Goal: Task Accomplishment & Management: Complete application form

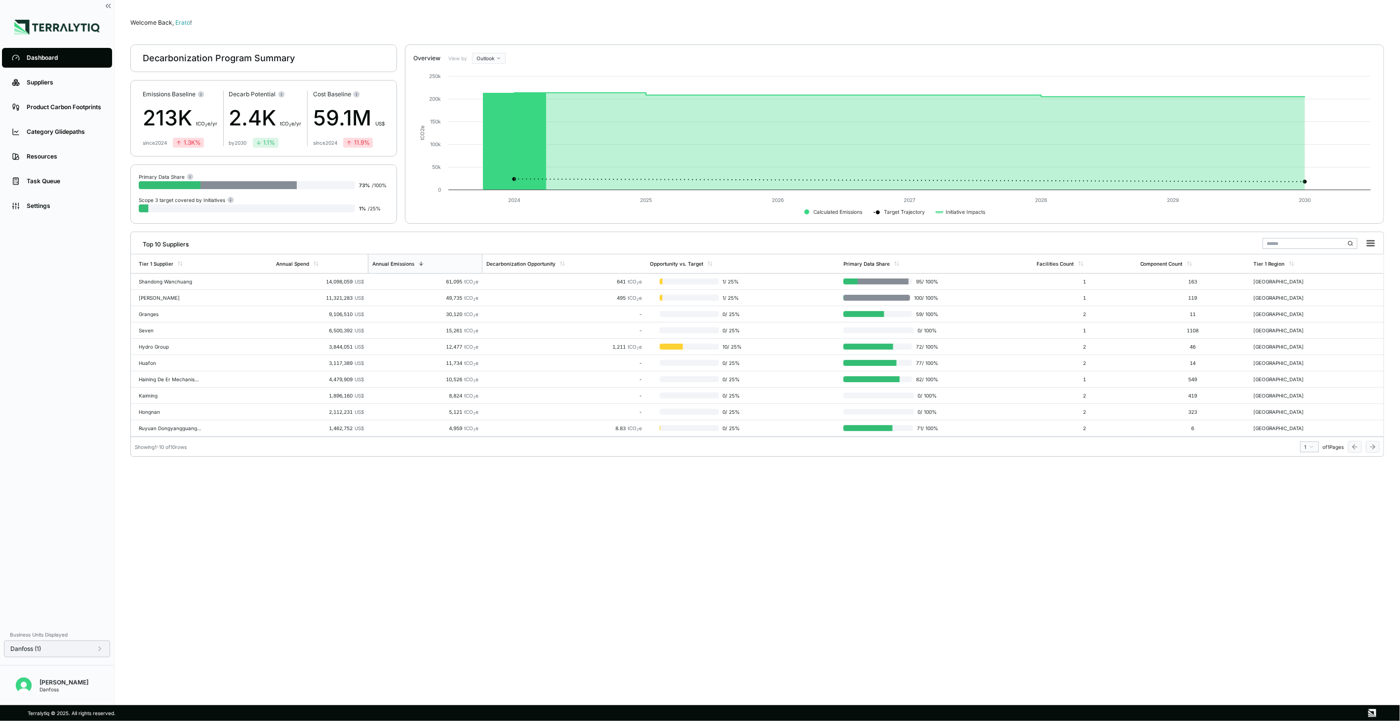
click at [87, 647] on div "Danfoss (1)" at bounding box center [56, 649] width 93 height 8
click at [159, 624] on div at bounding box center [159, 624] width 8 height 8
click at [160, 635] on div at bounding box center [159, 636] width 8 height 8
click at [205, 660] on button "Apply" at bounding box center [201, 659] width 23 height 11
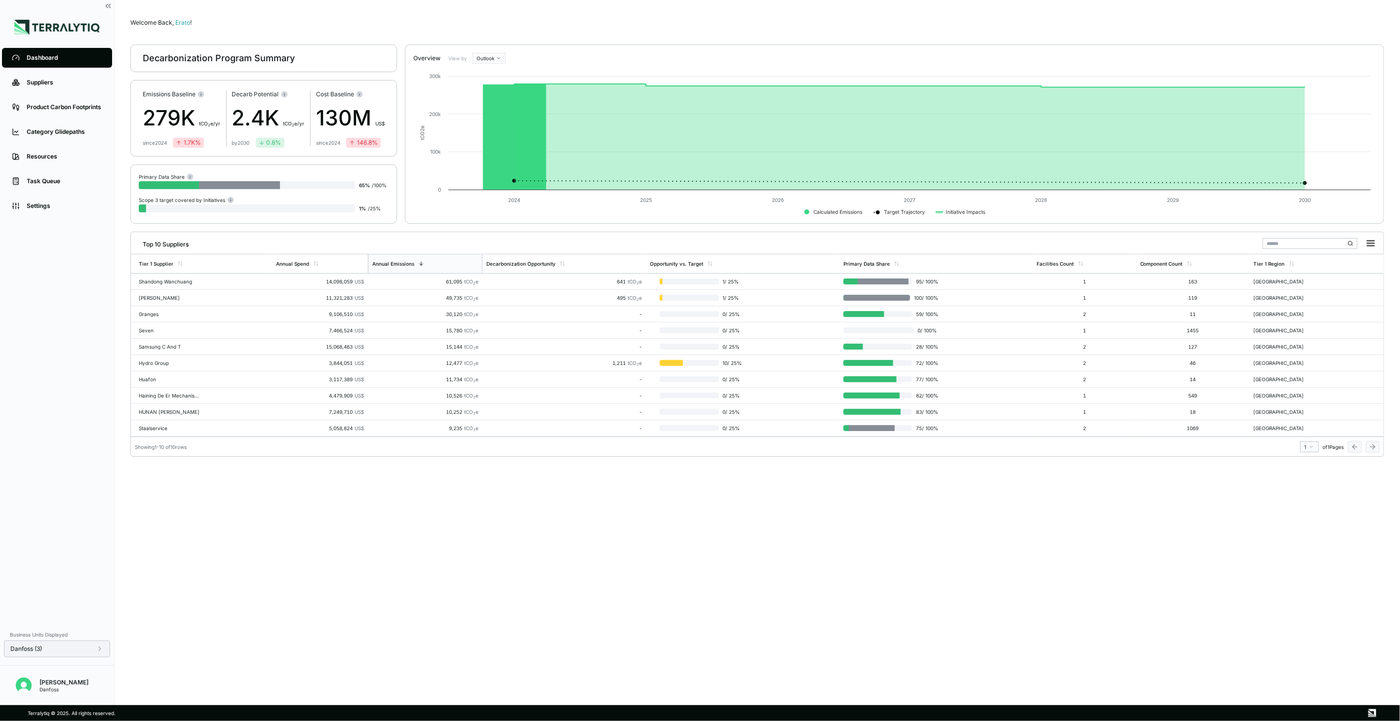
click at [48, 649] on div "Danfoss (3)" at bounding box center [56, 649] width 93 height 8
click at [266, 631] on div "Welcome Back, Erato ! Decarbonization Program Summary Emissions Baseline 279K t…" at bounding box center [757, 353] width 1254 height 674
click at [19, 86] on icon at bounding box center [16, 83] width 8 height 8
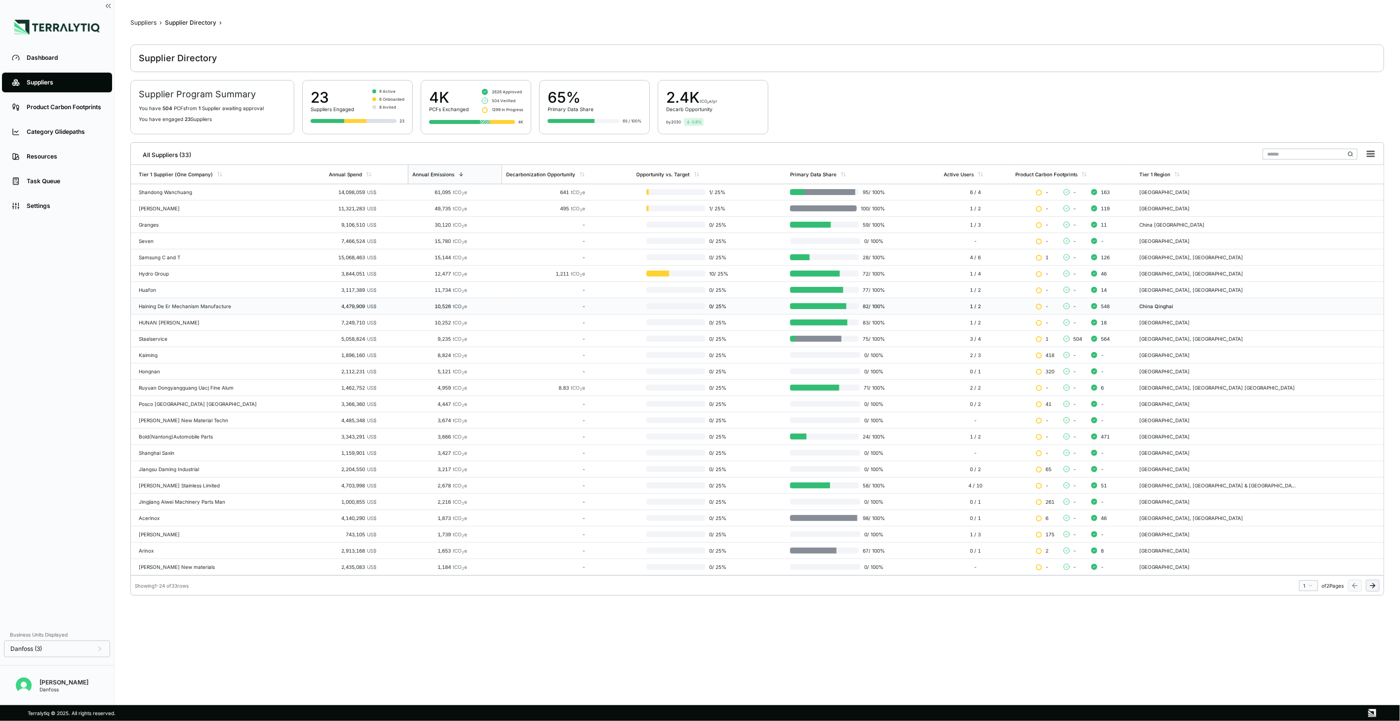
click at [163, 313] on td "Haining De Er Mechanism Manufacture" at bounding box center [228, 306] width 194 height 16
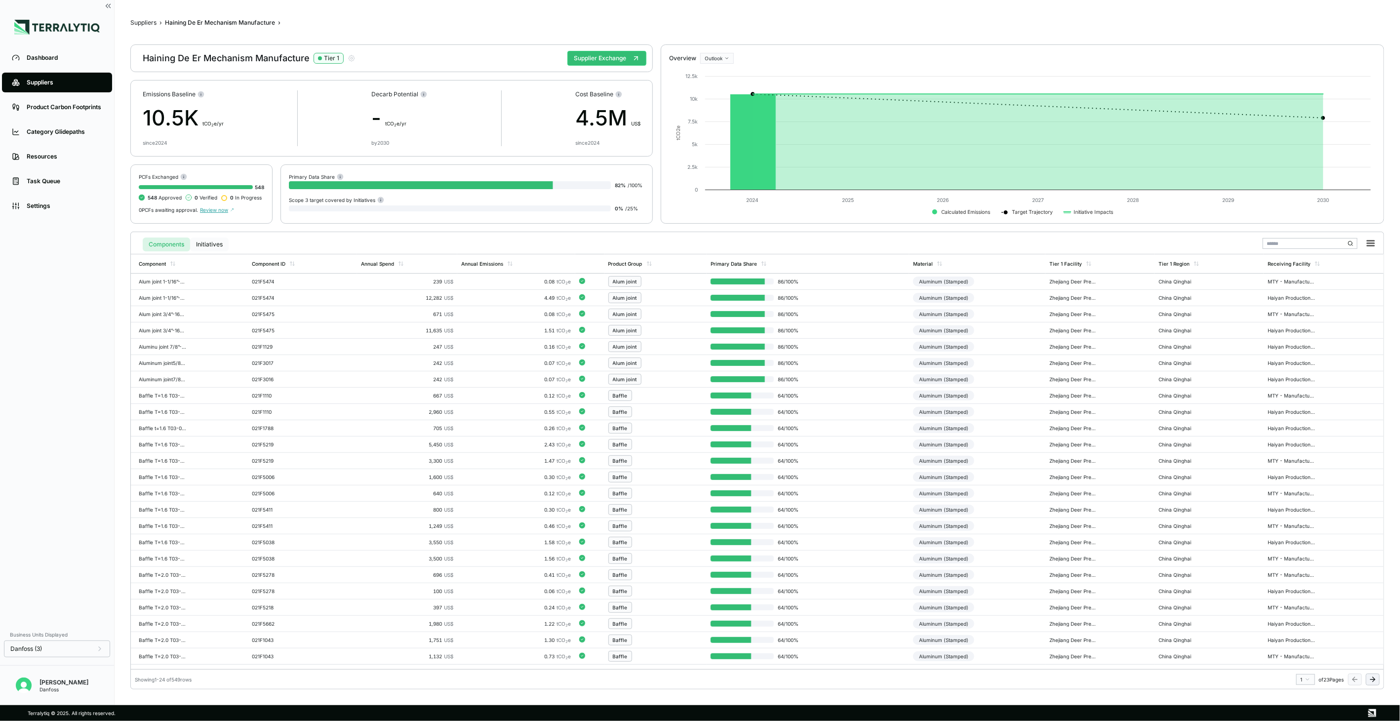
click at [205, 239] on button "Initiatives" at bounding box center [209, 245] width 39 height 14
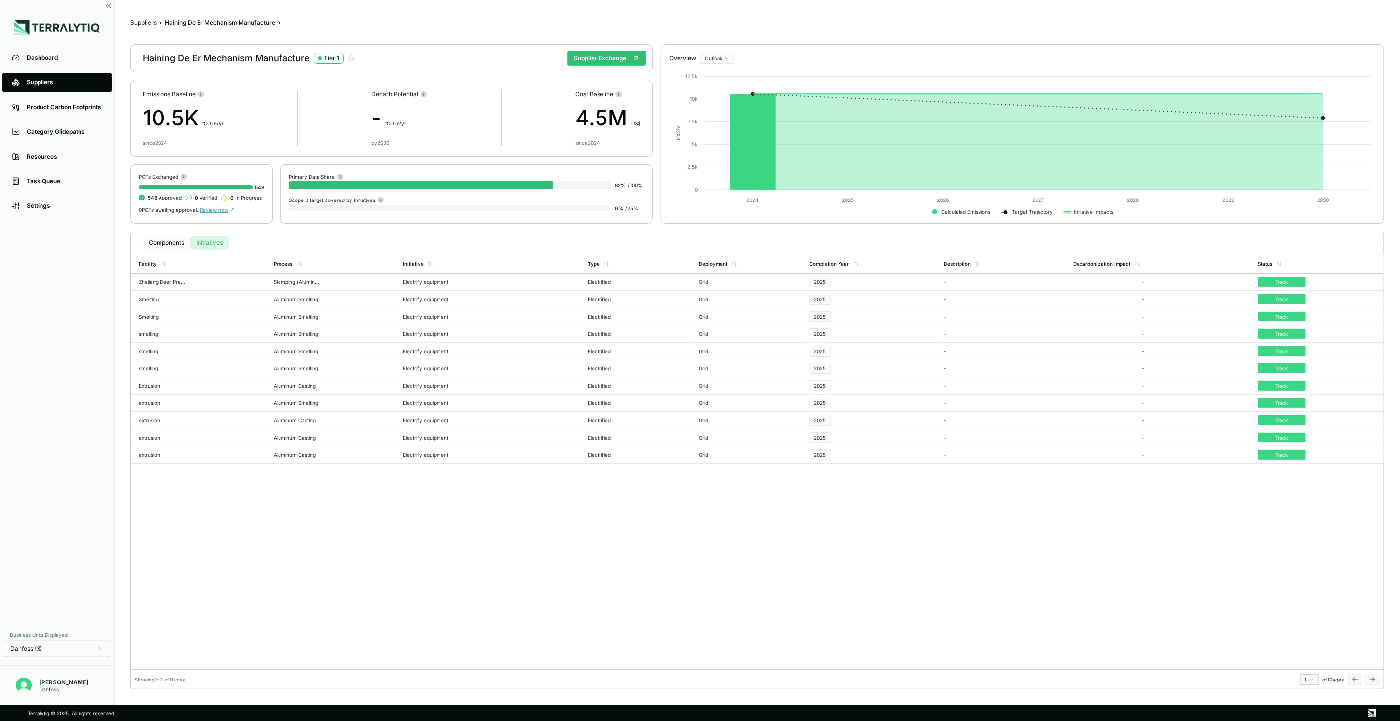
click at [166, 242] on button "Components" at bounding box center [166, 243] width 47 height 14
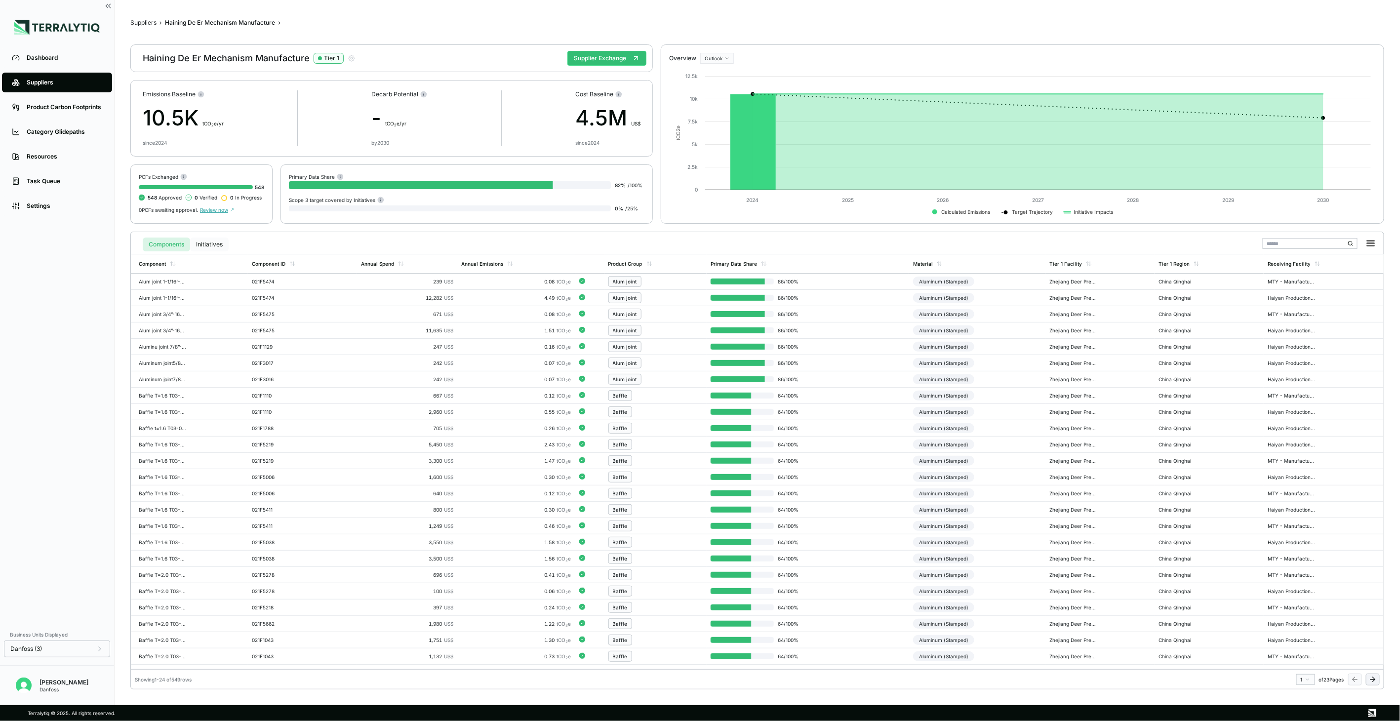
click at [204, 238] on button "Initiatives" at bounding box center [209, 245] width 39 height 14
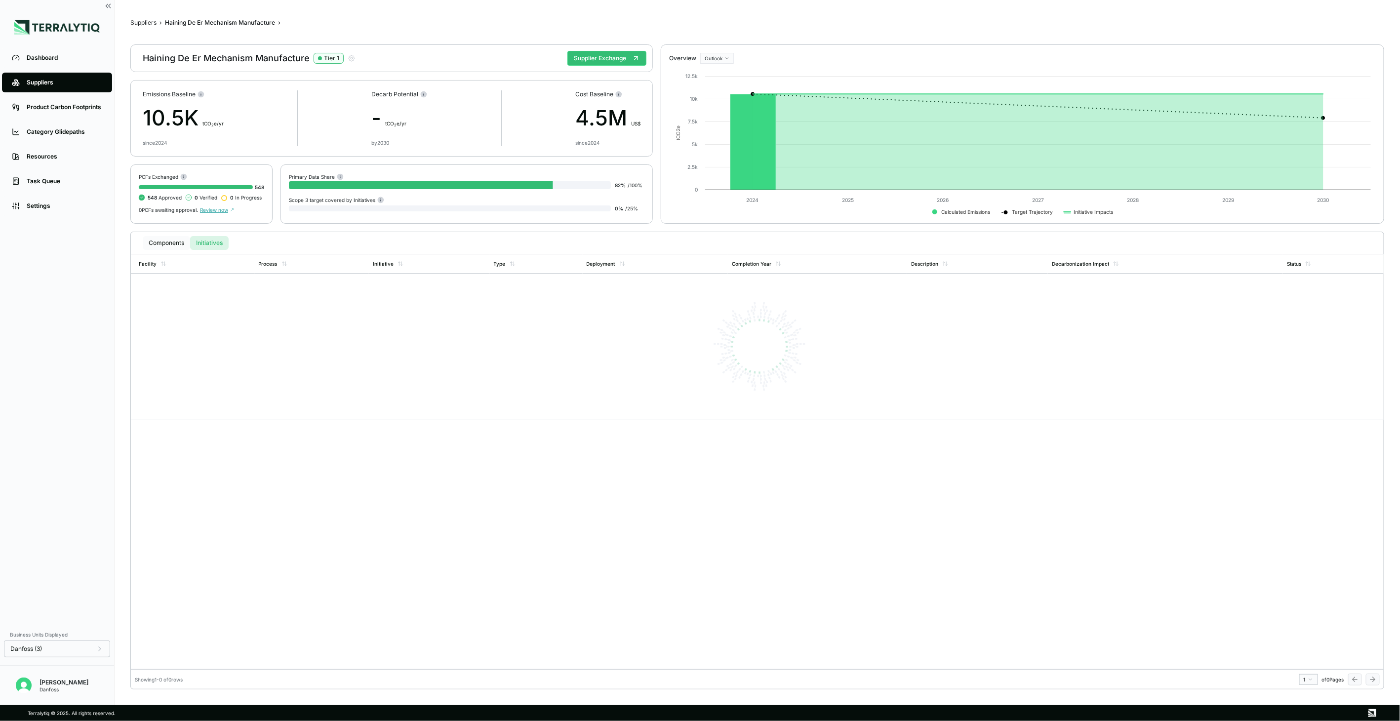
click at [176, 247] on button "Components" at bounding box center [166, 243] width 47 height 14
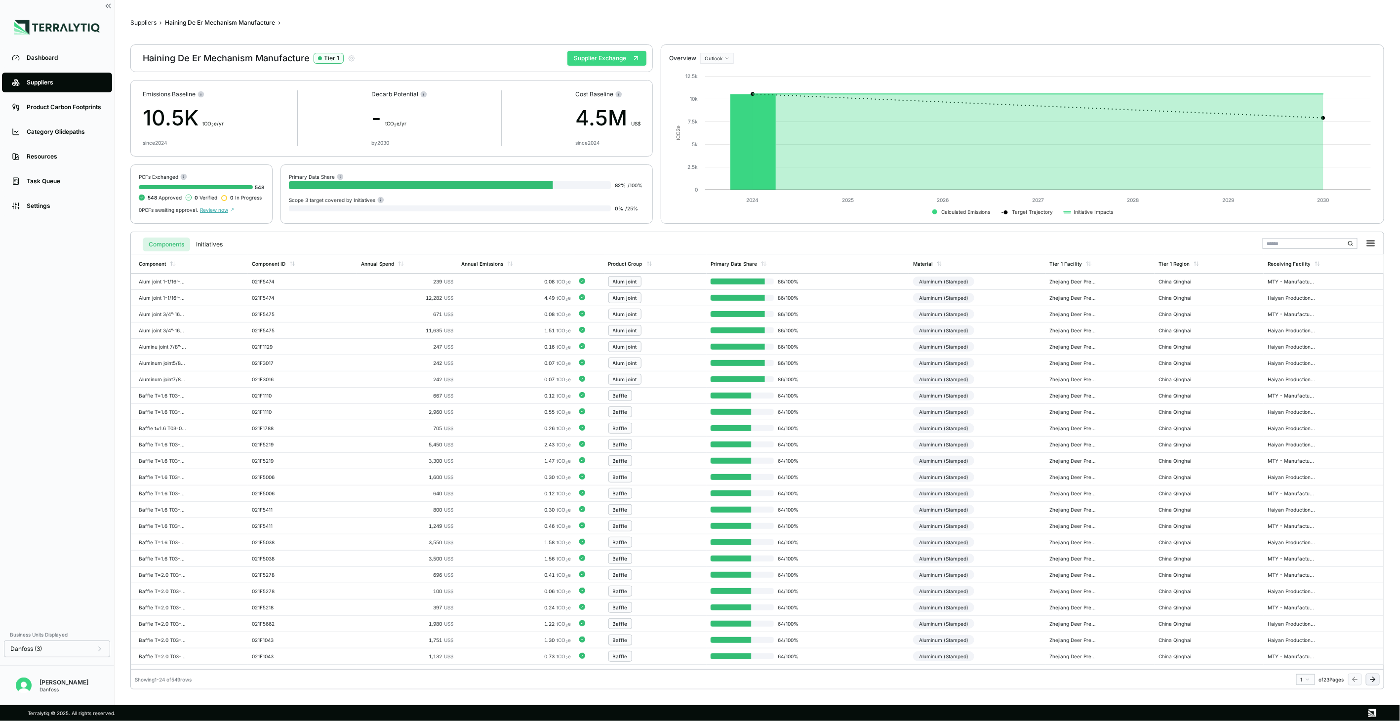
click at [598, 63] on button "Supplier Exchange" at bounding box center [606, 58] width 79 height 15
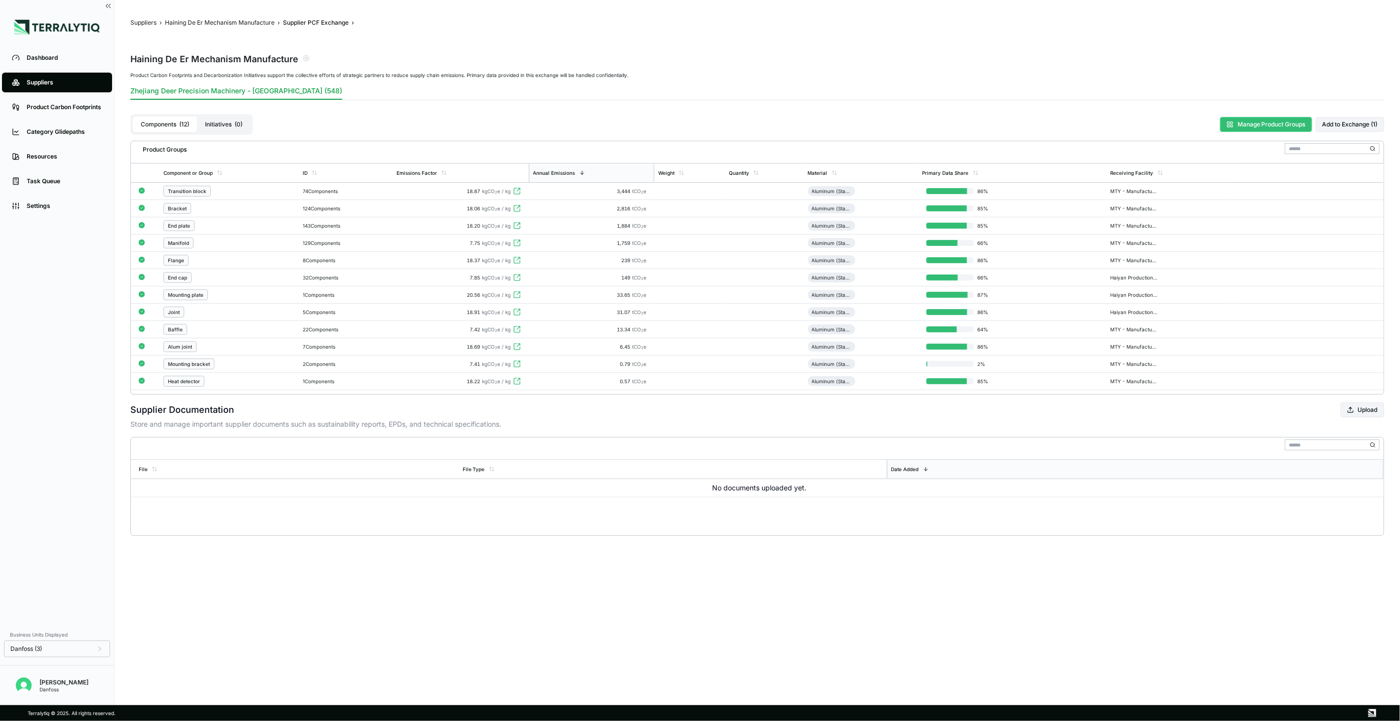
click at [1228, 126] on rect at bounding box center [1229, 126] width 2 height 2
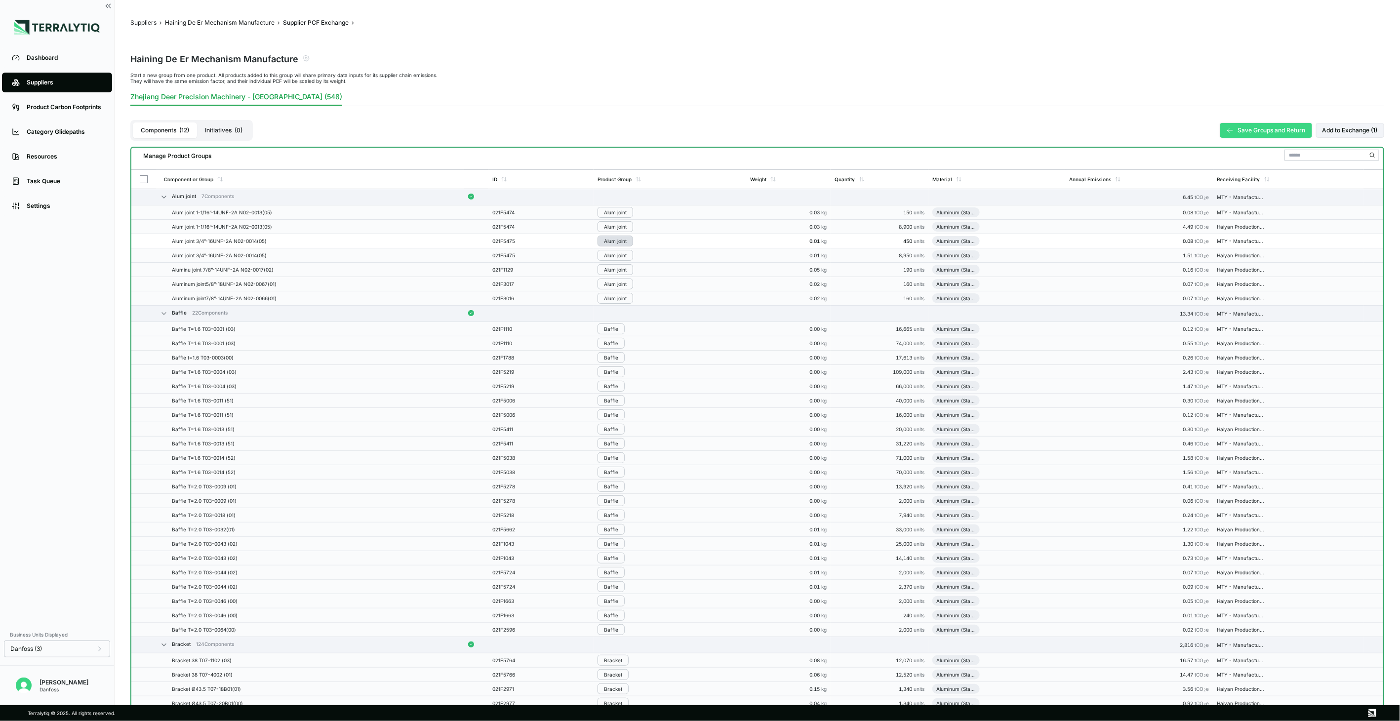
click at [612, 236] on button "Alum joint" at bounding box center [616, 241] width 36 height 11
click at [545, 222] on td "021F5474" at bounding box center [540, 227] width 105 height 14
click at [897, 162] on div "Manage Product Groups" at bounding box center [757, 159] width 1252 height 22
click at [1229, 127] on icon at bounding box center [1230, 130] width 7 height 7
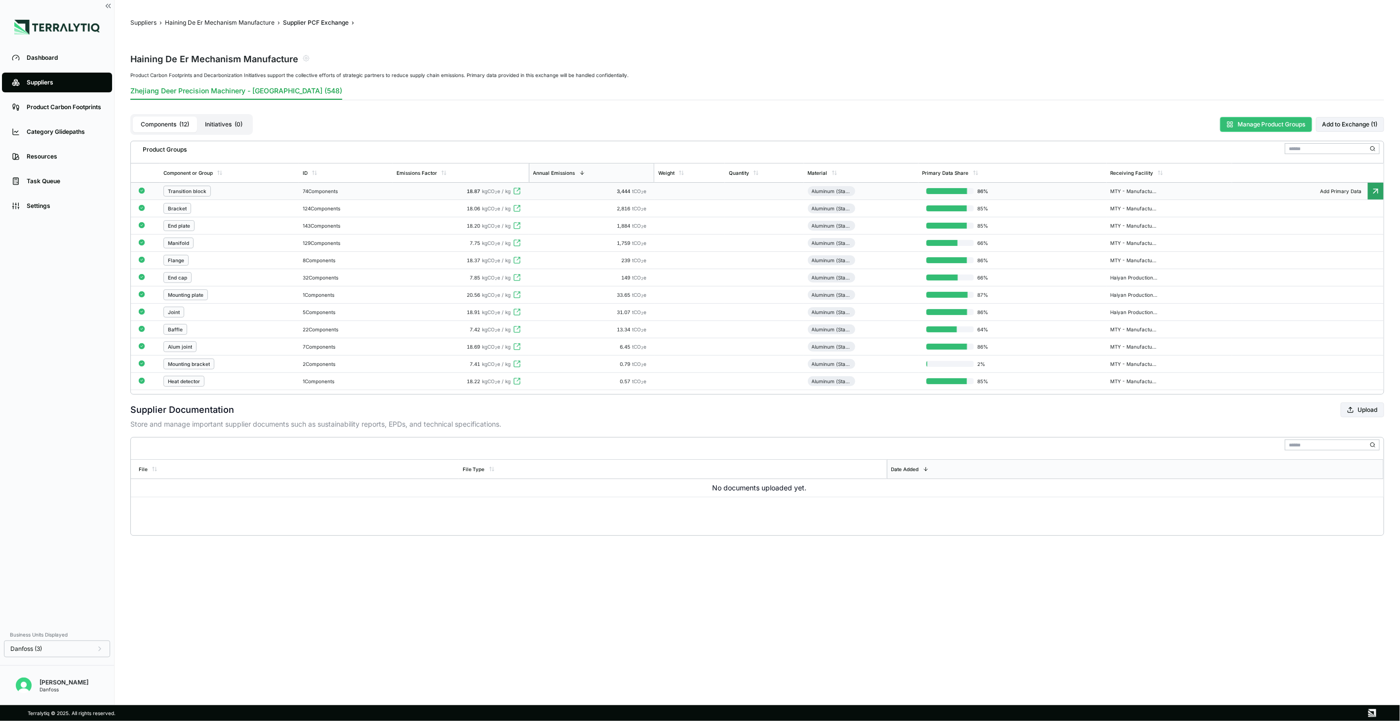
click at [272, 193] on div "Transition block" at bounding box center [228, 191] width 131 height 11
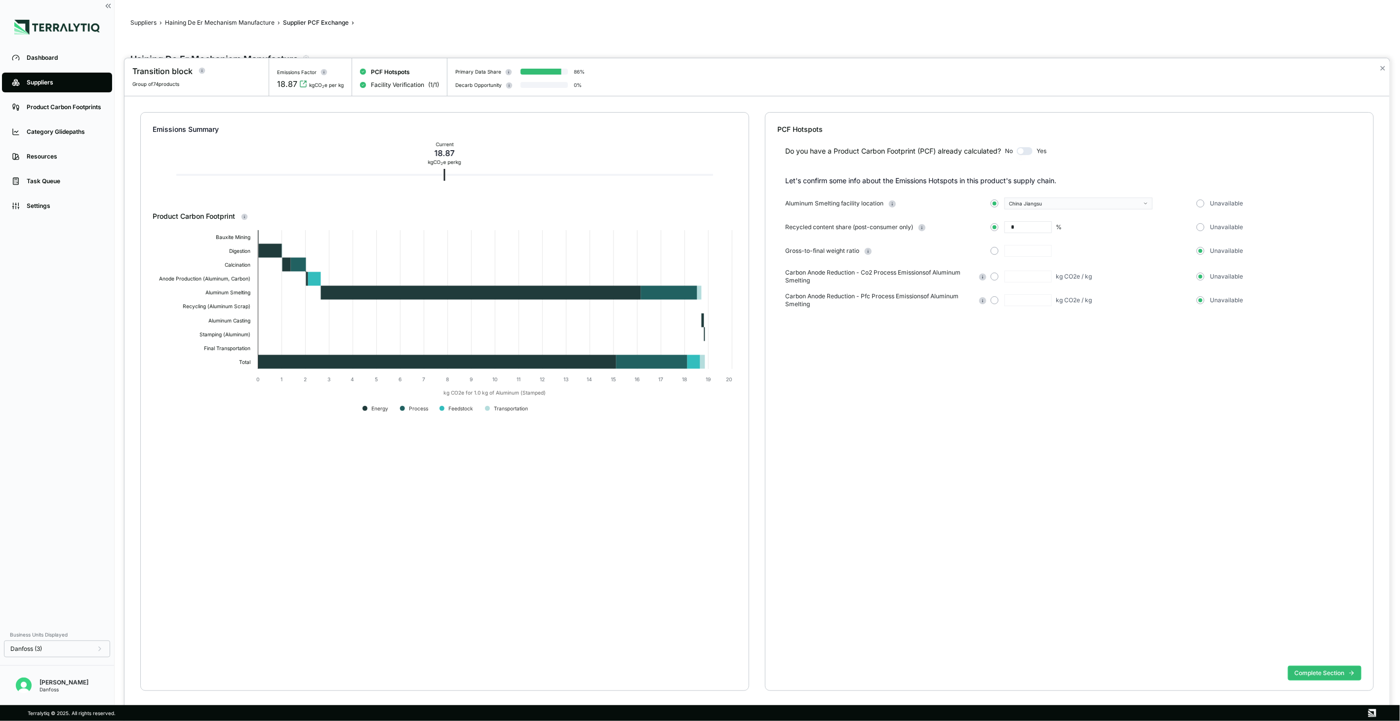
click at [1033, 154] on button "button" at bounding box center [1025, 151] width 16 height 8
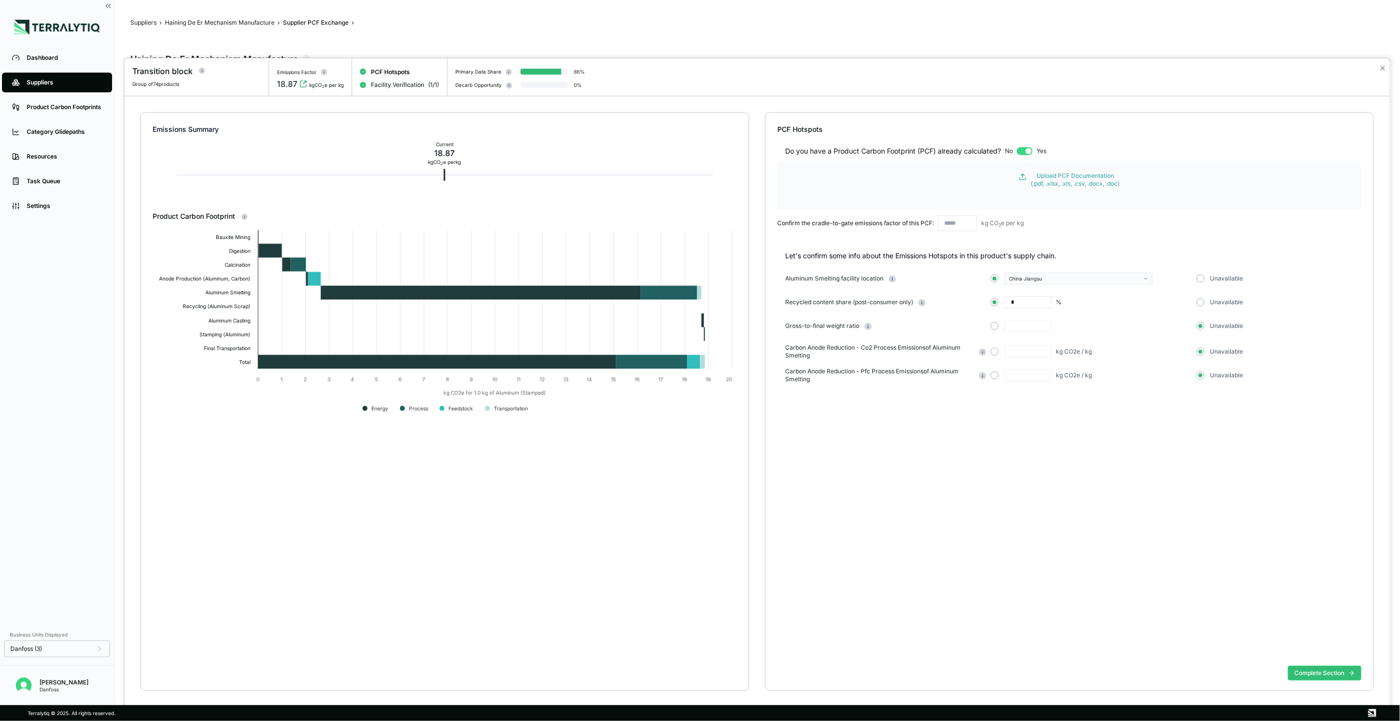
click at [945, 226] on input "text" at bounding box center [958, 223] width 40 height 16
click at [1025, 151] on button "button" at bounding box center [1025, 151] width 16 height 8
click at [1022, 155] on button "button" at bounding box center [1025, 151] width 16 height 8
click at [1018, 230] on div "Confirm the cradle-to-gate emissions factor of this PCF: kg CO 2 e per kg" at bounding box center [1069, 223] width 584 height 16
drag, startPoint x: 1028, startPoint y: 151, endPoint x: 1007, endPoint y: 151, distance: 21.2
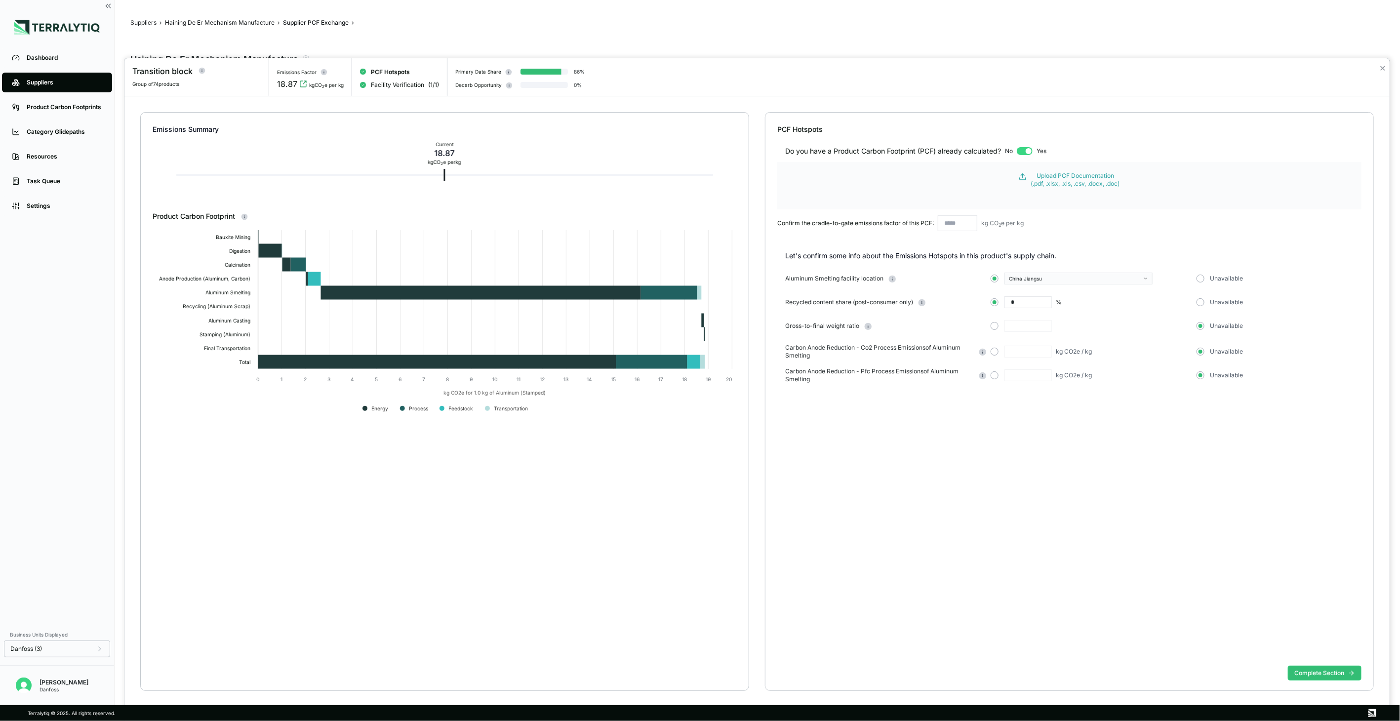
click at [1007, 151] on div "Do you have a Product Carbon Footprint (PCF) already calculated? No Yes" at bounding box center [1069, 145] width 584 height 22
click at [1023, 148] on button "button" at bounding box center [1025, 151] width 16 height 8
click at [1029, 152] on button "button" at bounding box center [1025, 151] width 16 height 8
click at [1019, 153] on button "button" at bounding box center [1025, 151] width 16 height 8
click at [1074, 282] on div "China Jiangsu" at bounding box center [1075, 279] width 132 height 6
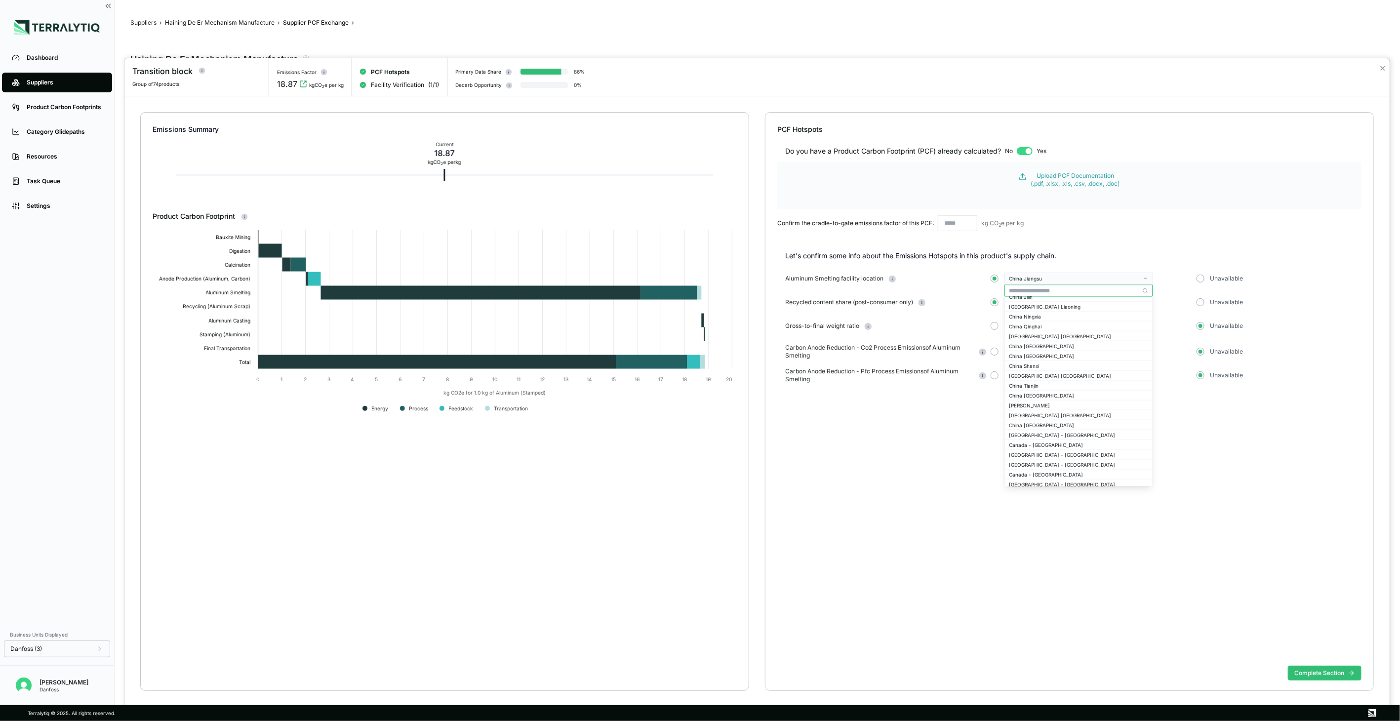
scroll to position [916, 0]
click at [937, 446] on div "Do you have a Product Carbon Footprint (PCF) already calculated? No Yes Upload …" at bounding box center [1069, 397] width 584 height 527
click at [1147, 279] on icon "button" at bounding box center [1146, 278] width 2 height 1
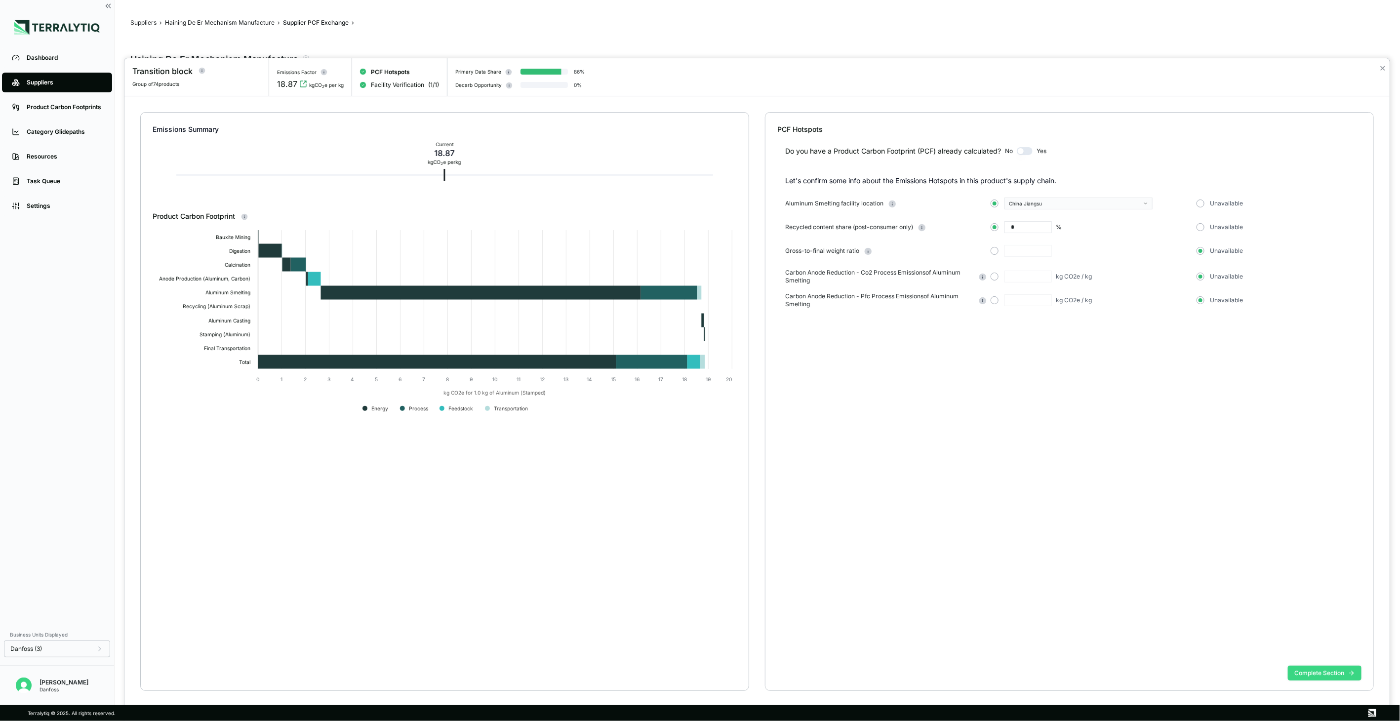
click at [1320, 675] on button "Complete Section" at bounding box center [1325, 673] width 74 height 15
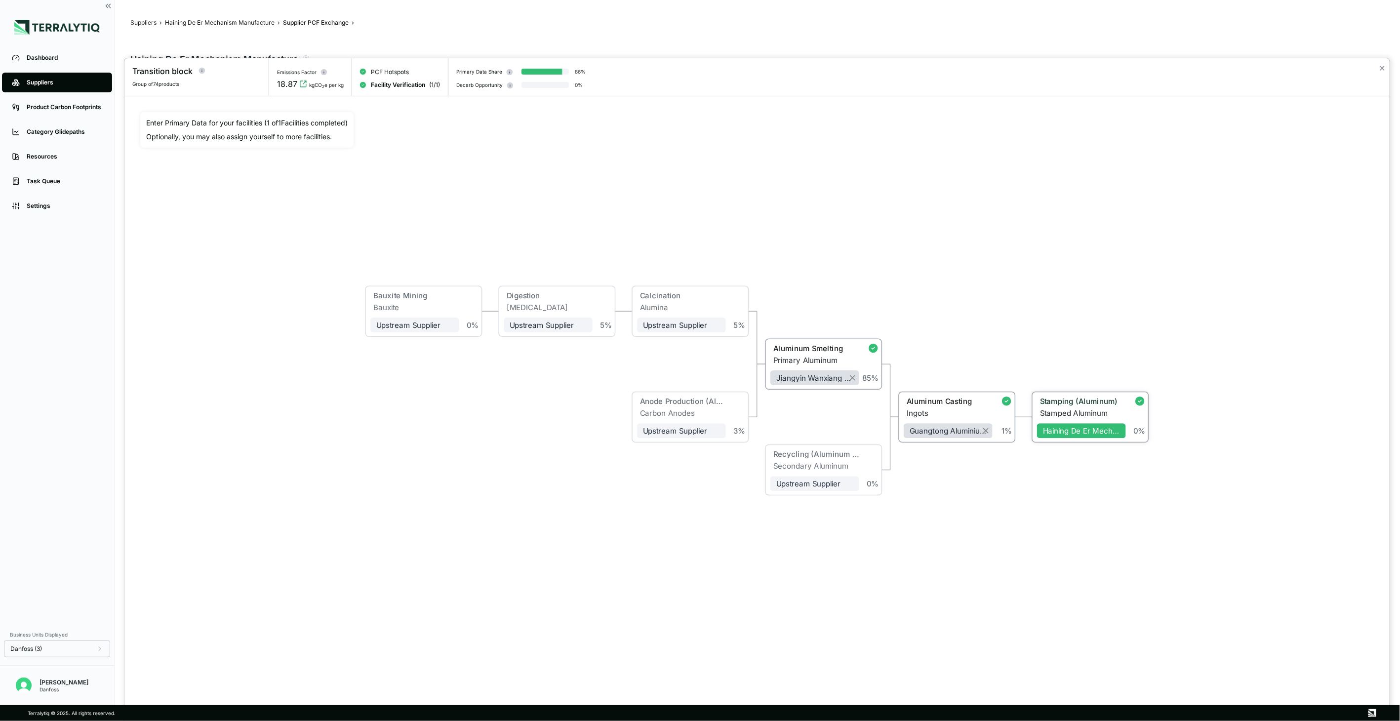
click at [1074, 409] on div "Stamped Aluminum" at bounding box center [1083, 413] width 86 height 9
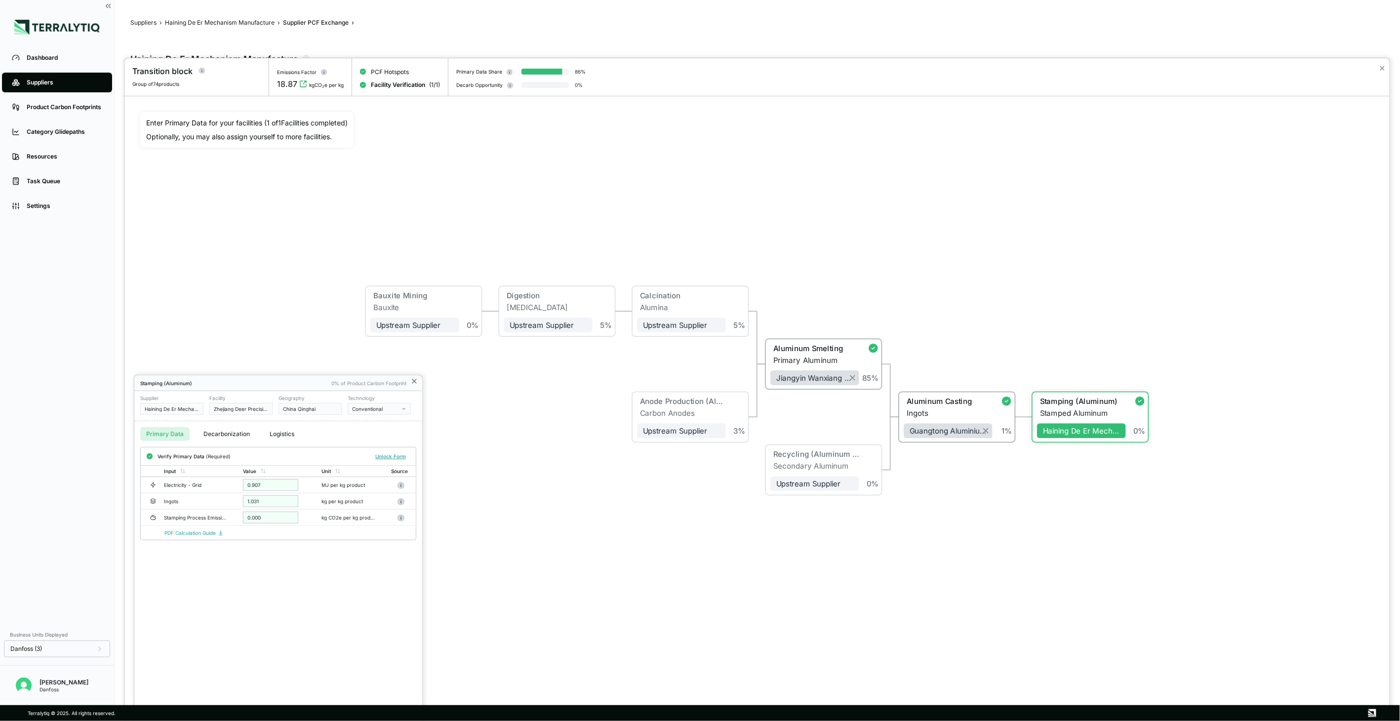
click at [417, 382] on icon at bounding box center [414, 381] width 8 height 8
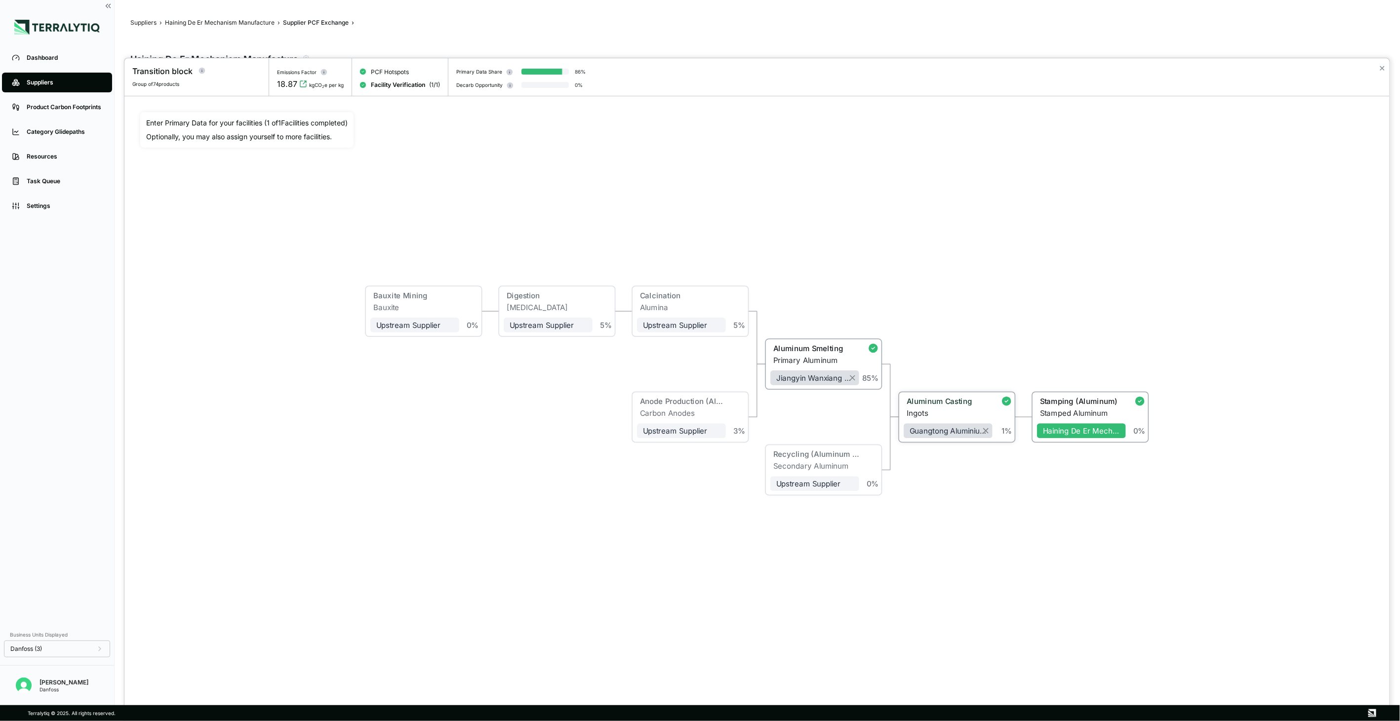
click at [951, 406] on div "Aluminum Casting" at bounding box center [945, 403] width 83 height 12
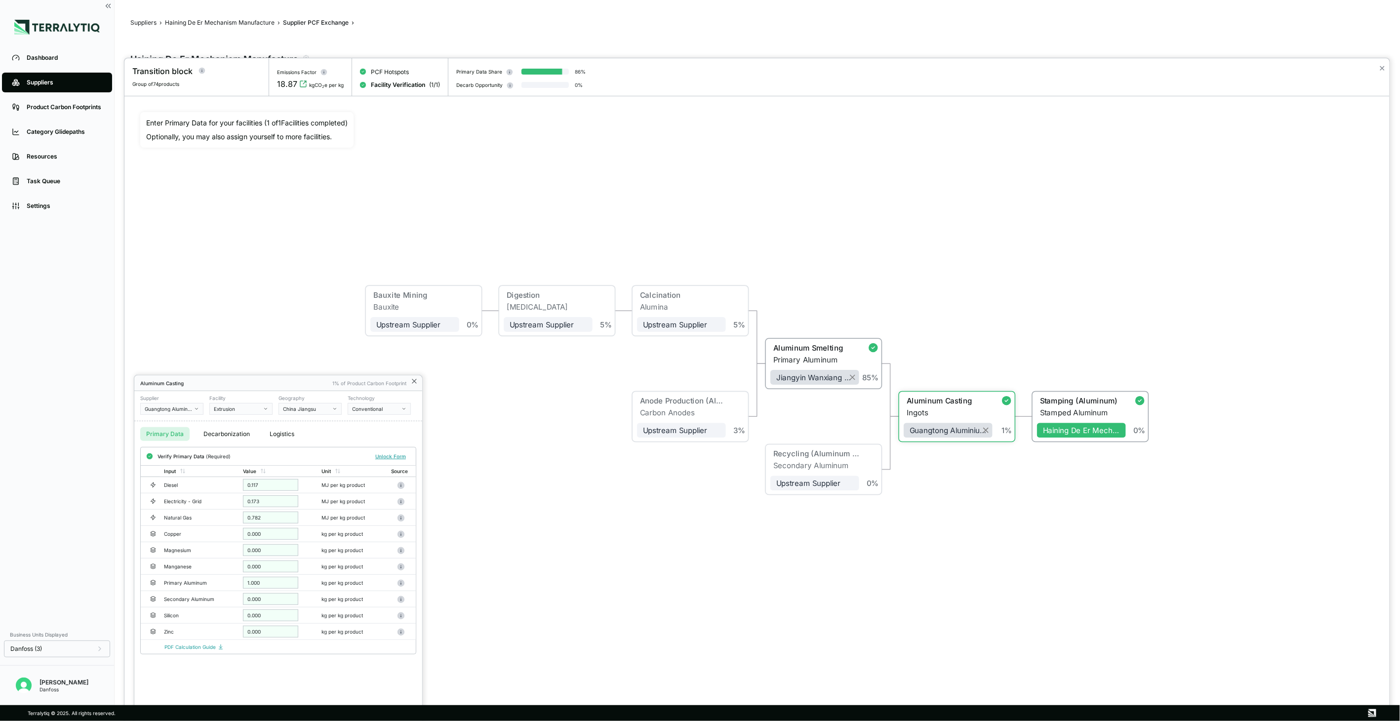
click at [417, 383] on icon at bounding box center [414, 381] width 8 height 8
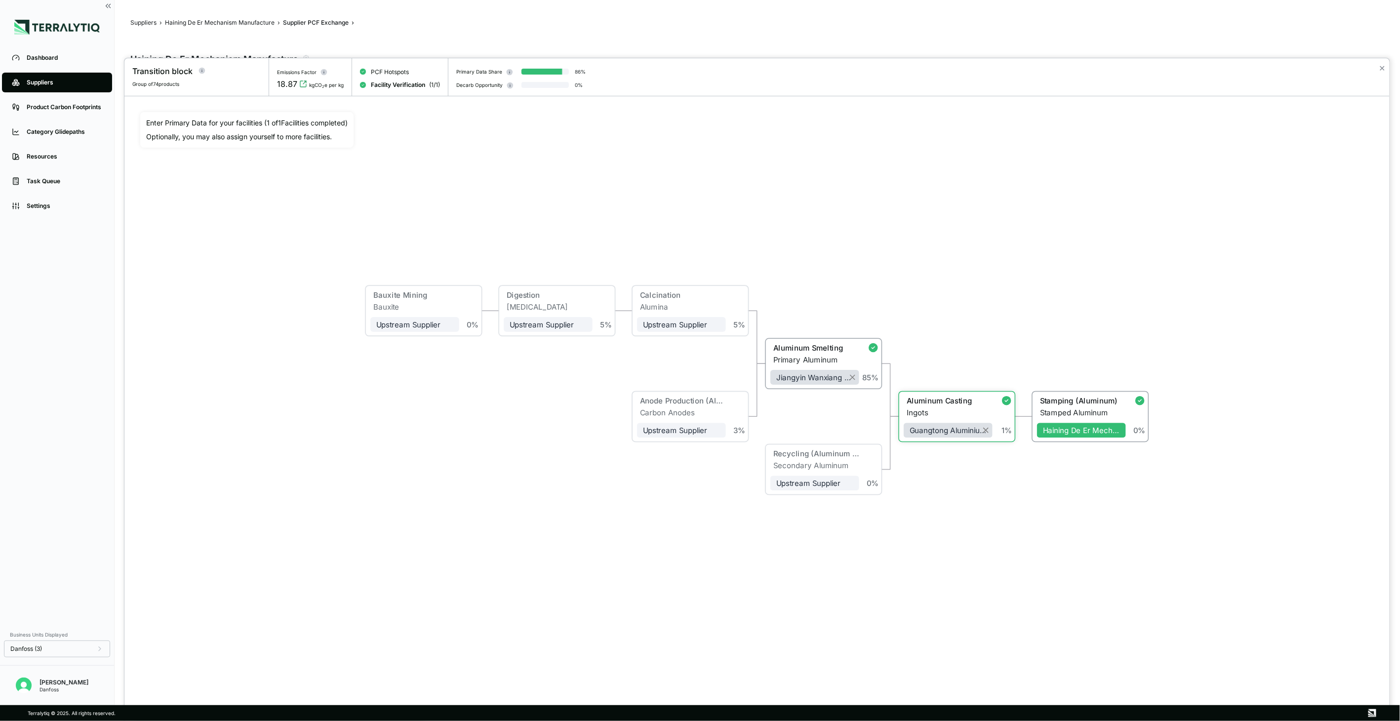
click at [417, 721] on div "Transition block Group of 74 products Emissions Factor 18.87 kgCO 2 e per kg PC…" at bounding box center [700, 721] width 1400 height 0
click at [410, 295] on div "Bauxite Mining" at bounding box center [413, 294] width 80 height 9
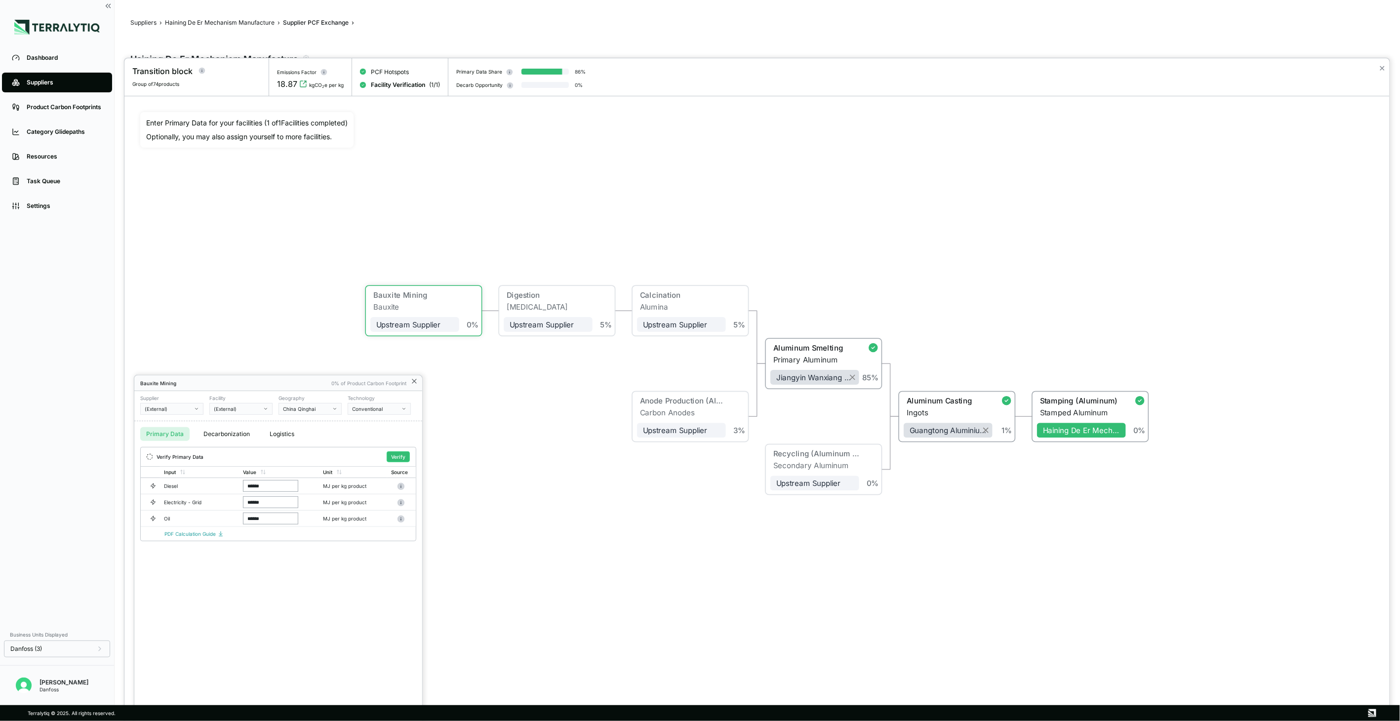
click at [417, 384] on icon at bounding box center [414, 381] width 8 height 8
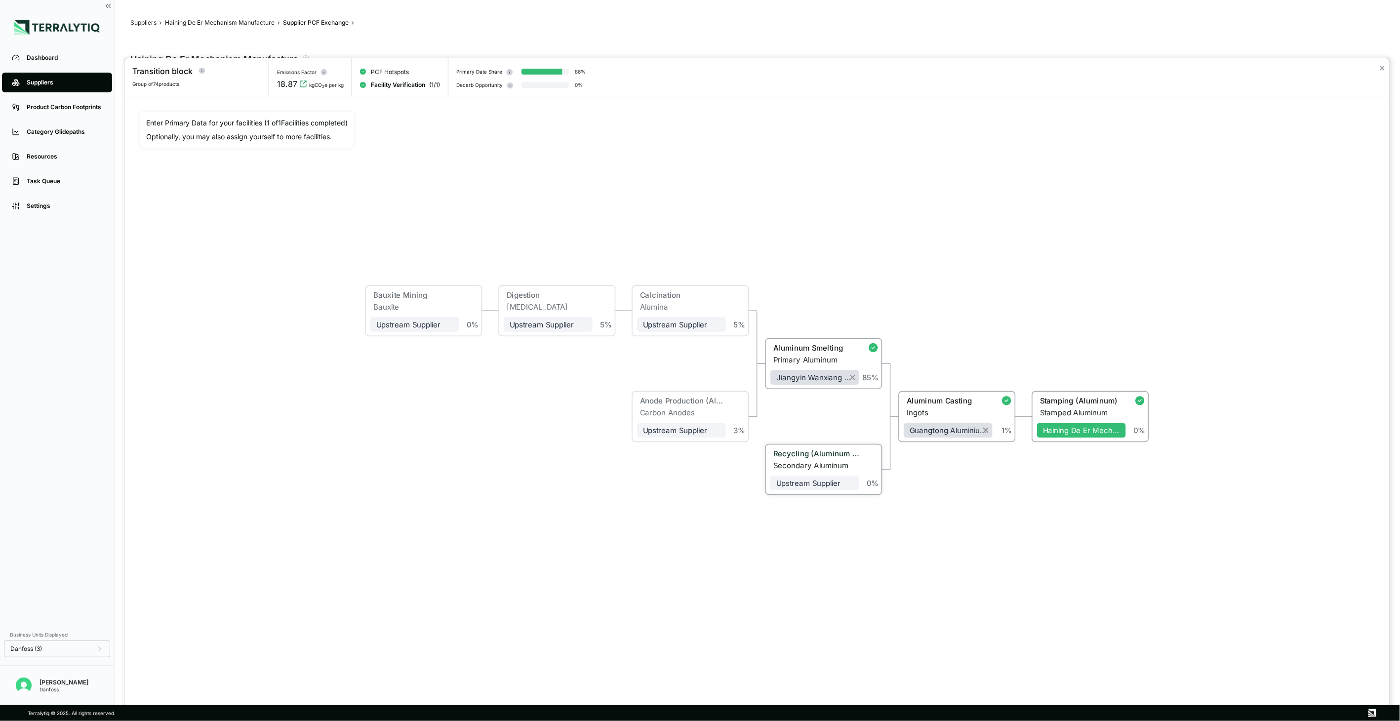
click at [812, 462] on div "Secondary Aluminum" at bounding box center [816, 465] width 86 height 9
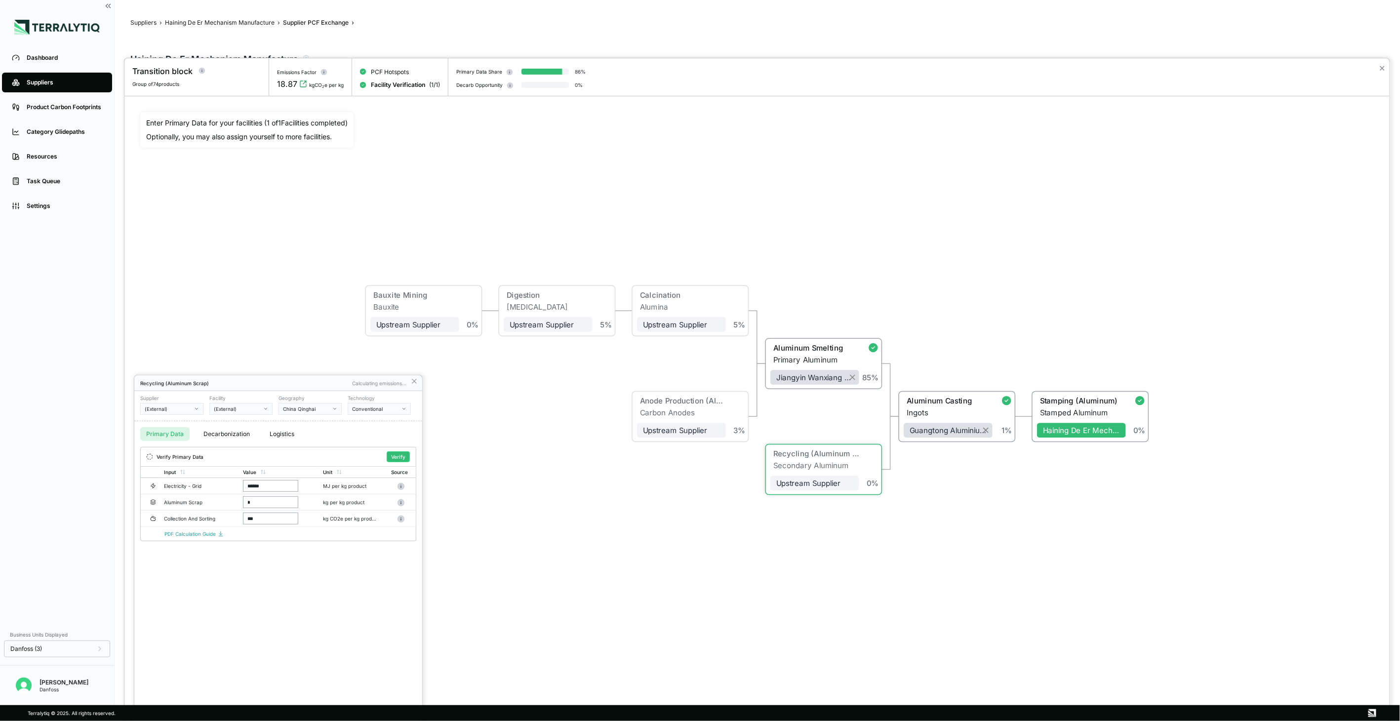
click at [163, 413] on button "(External)" at bounding box center [171, 409] width 63 height 12
click at [175, 423] on input "text" at bounding box center [172, 421] width 62 height 12
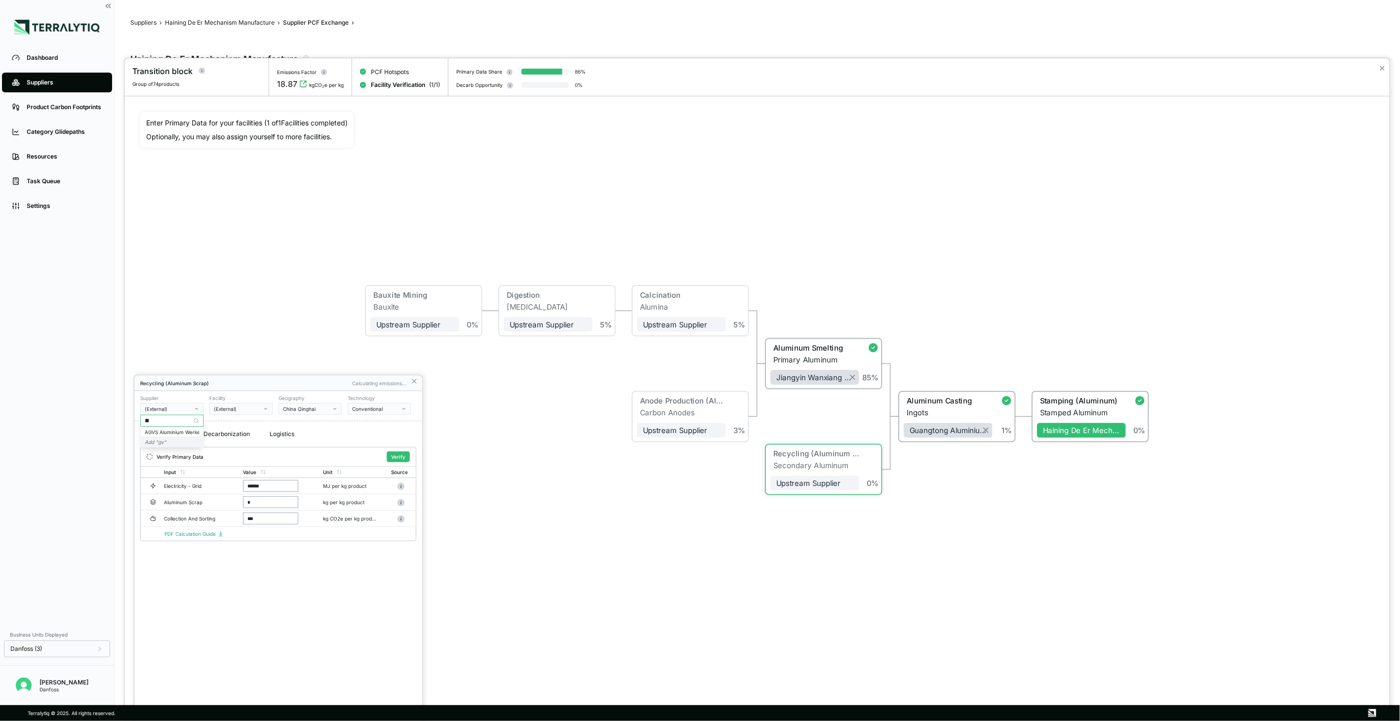
type input "*"
click at [315, 423] on div "Primary Data Decarbonization Logistics" at bounding box center [278, 434] width 288 height 26
click at [416, 383] on icon at bounding box center [414, 381] width 8 height 8
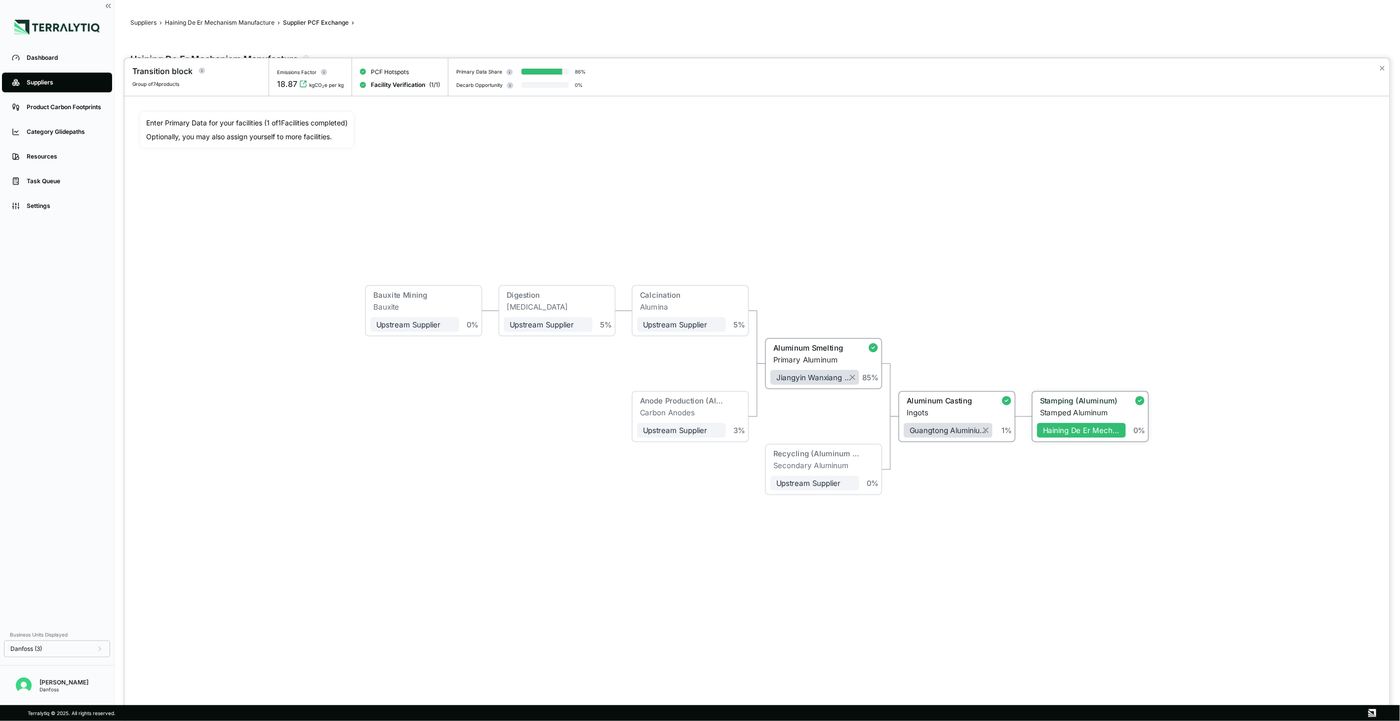
click at [1097, 406] on div "Stamping (Aluminum)" at bounding box center [1078, 403] width 83 height 12
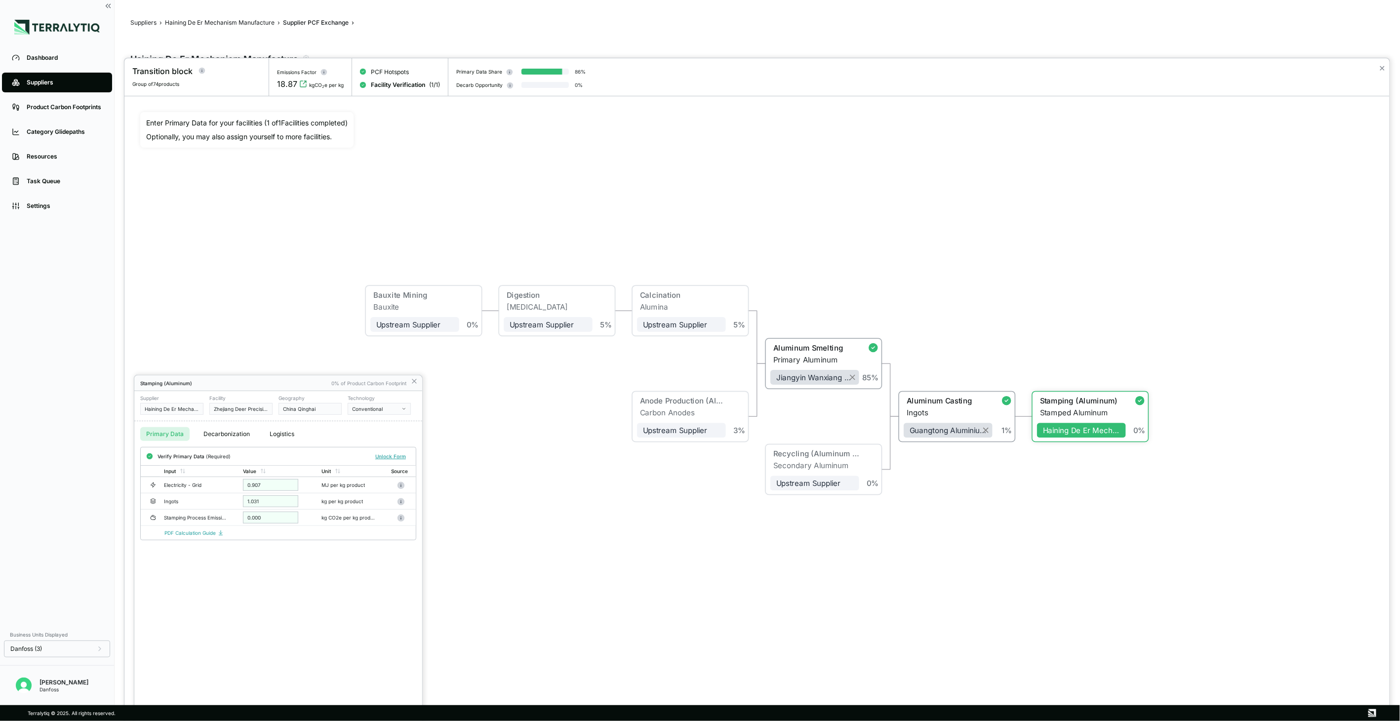
click at [387, 405] on button "Conventional" at bounding box center [379, 409] width 63 height 12
click at [358, 430] on div "Conventional" at bounding box center [416, 432] width 129 height 6
click at [224, 430] on button "Decarbonization" at bounding box center [227, 434] width 58 height 14
click at [189, 482] on button "+ Add Decarbonization Initiative" at bounding box center [199, 477] width 103 height 15
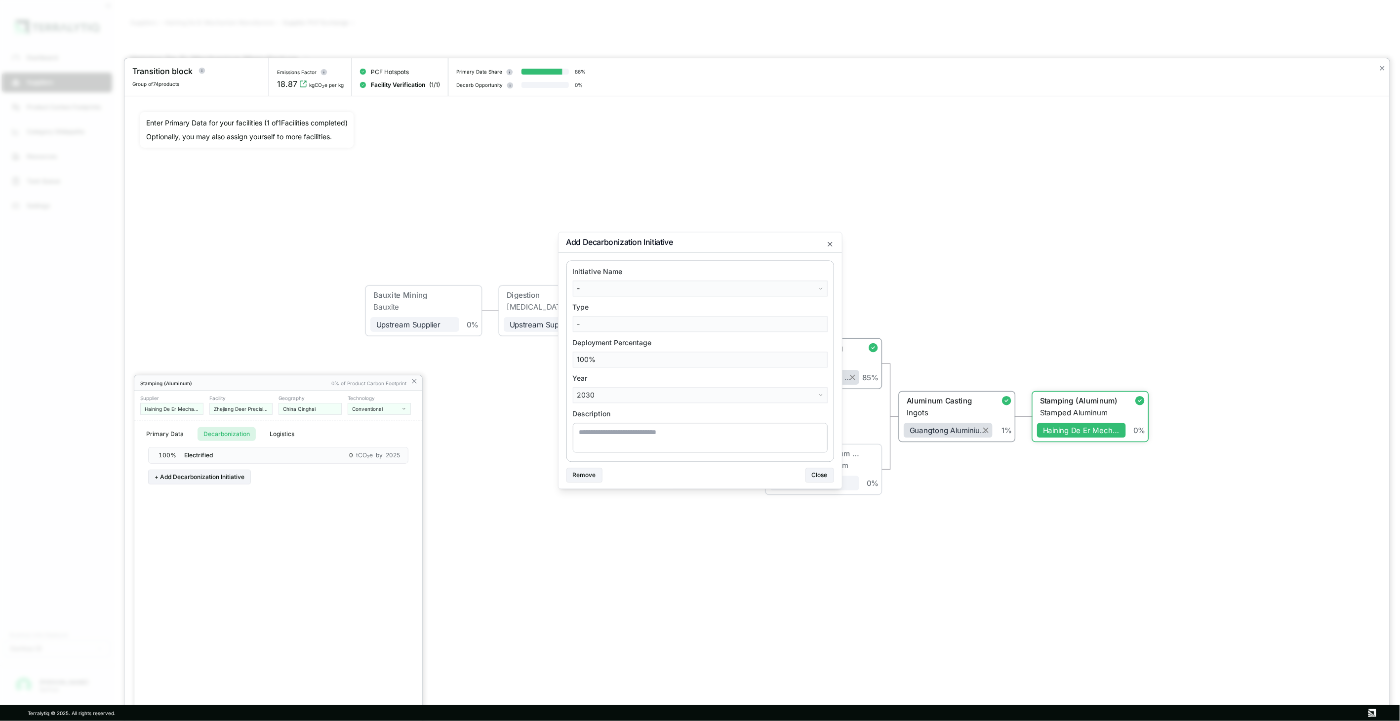
click at [699, 290] on body "Dashboard Suppliers Product Carbon Footprints Category Glidepaths Resources Tas…" at bounding box center [700, 360] width 1400 height 721
click at [591, 311] on div "Switch Grid Electricity To Green Electricity" at bounding box center [676, 310] width 202 height 16
click at [596, 324] on body "Dashboard Suppliers Product Carbon Footprints Category Glidepaths Resources Tas…" at bounding box center [700, 360] width 1400 height 721
click at [682, 324] on body "Dashboard Suppliers Product Carbon Footprints Category Glidepaths Resources Tas…" at bounding box center [700, 360] width 1400 height 721
click at [608, 359] on body "Dashboard Suppliers Product Carbon Footprints Category Glidepaths Resources Tas…" at bounding box center [700, 360] width 1400 height 721
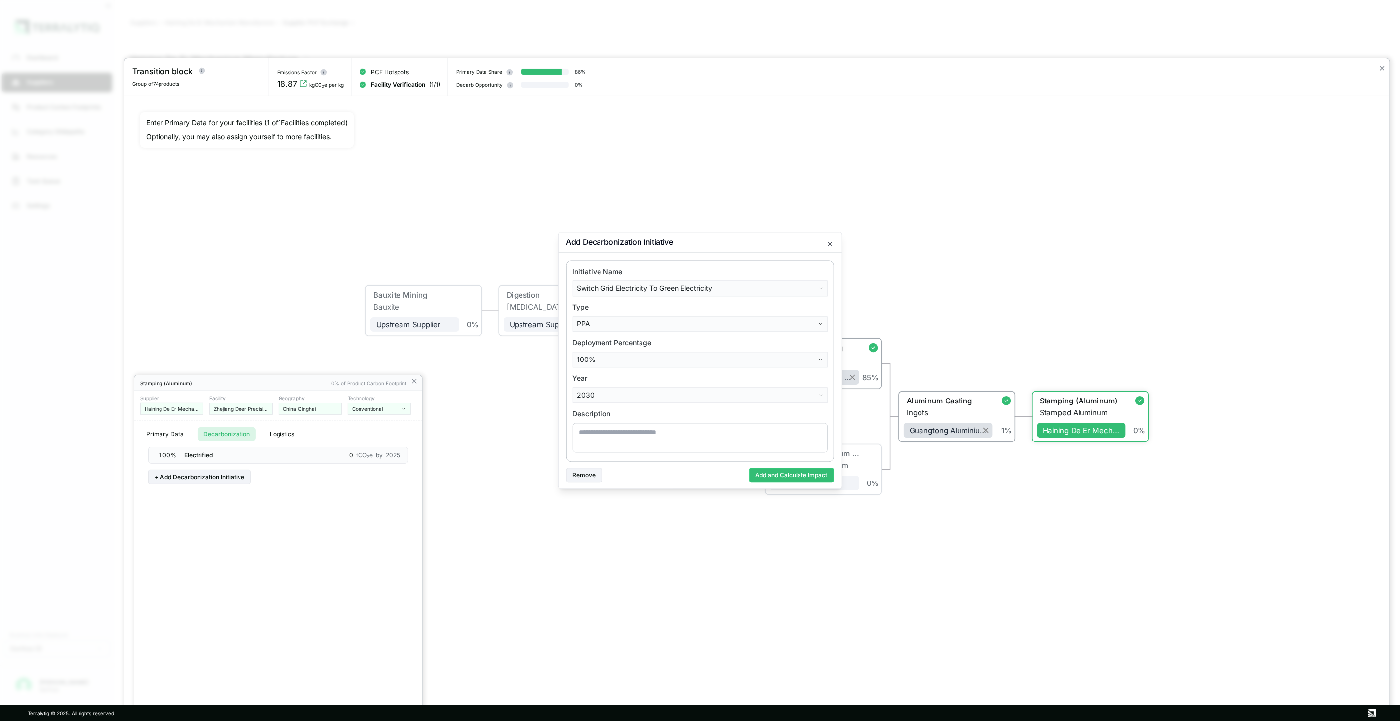
click at [683, 367] on body "Dashboard Suppliers Product Carbon Footprints Category Glidepaths Resources Tas…" at bounding box center [700, 360] width 1400 height 721
click at [648, 401] on body "Dashboard Suppliers Product Carbon Footprints Category Glidepaths Resources Tas…" at bounding box center [700, 360] width 1400 height 721
click at [668, 398] on body "Dashboard Suppliers Product Carbon Footprints Category Glidepaths Resources Tas…" at bounding box center [700, 360] width 1400 height 721
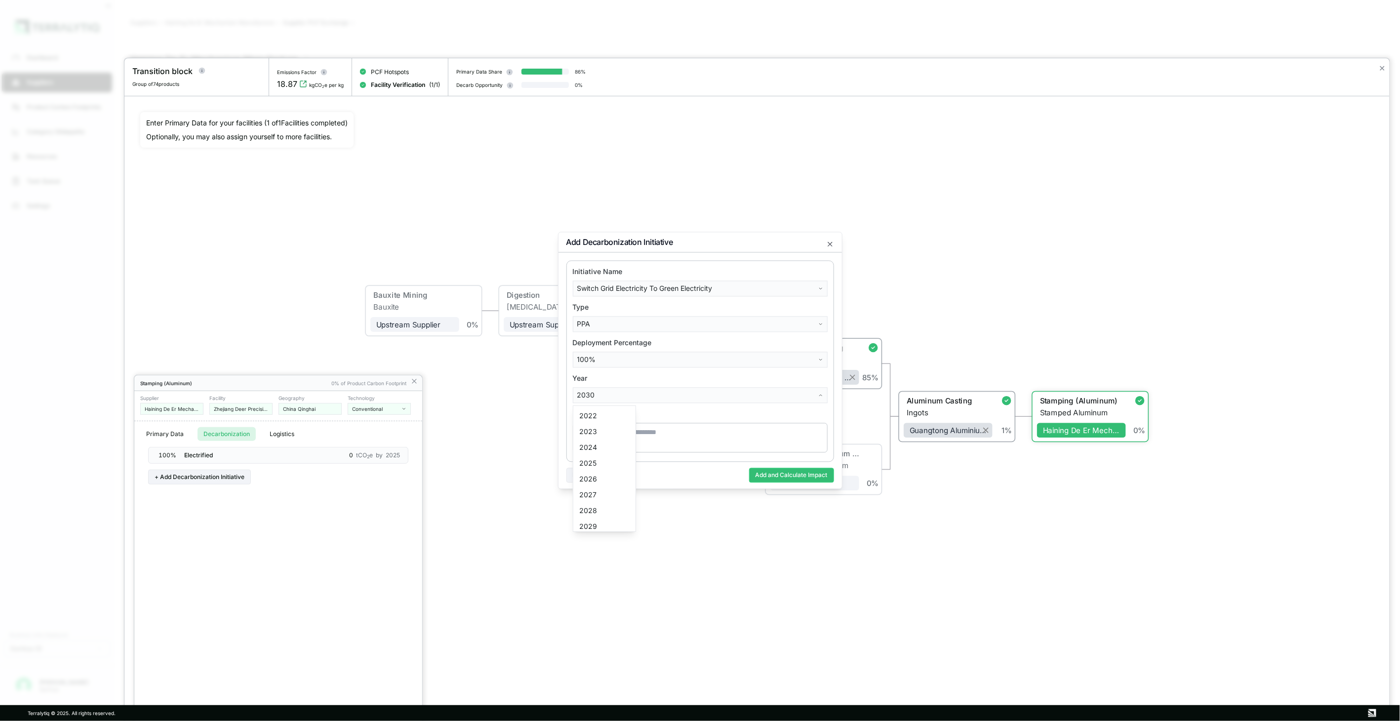
click at [668, 398] on body "Dashboard Suppliers Product Carbon Footprints Category Glidepaths Resources Tas…" at bounding box center [700, 360] width 1400 height 721
click at [657, 431] on body "Dashboard Suppliers Product Carbon Footprints Category Glidepaths Resources Tas…" at bounding box center [700, 360] width 1400 height 721
click at [828, 243] on icon "button" at bounding box center [830, 245] width 4 height 4
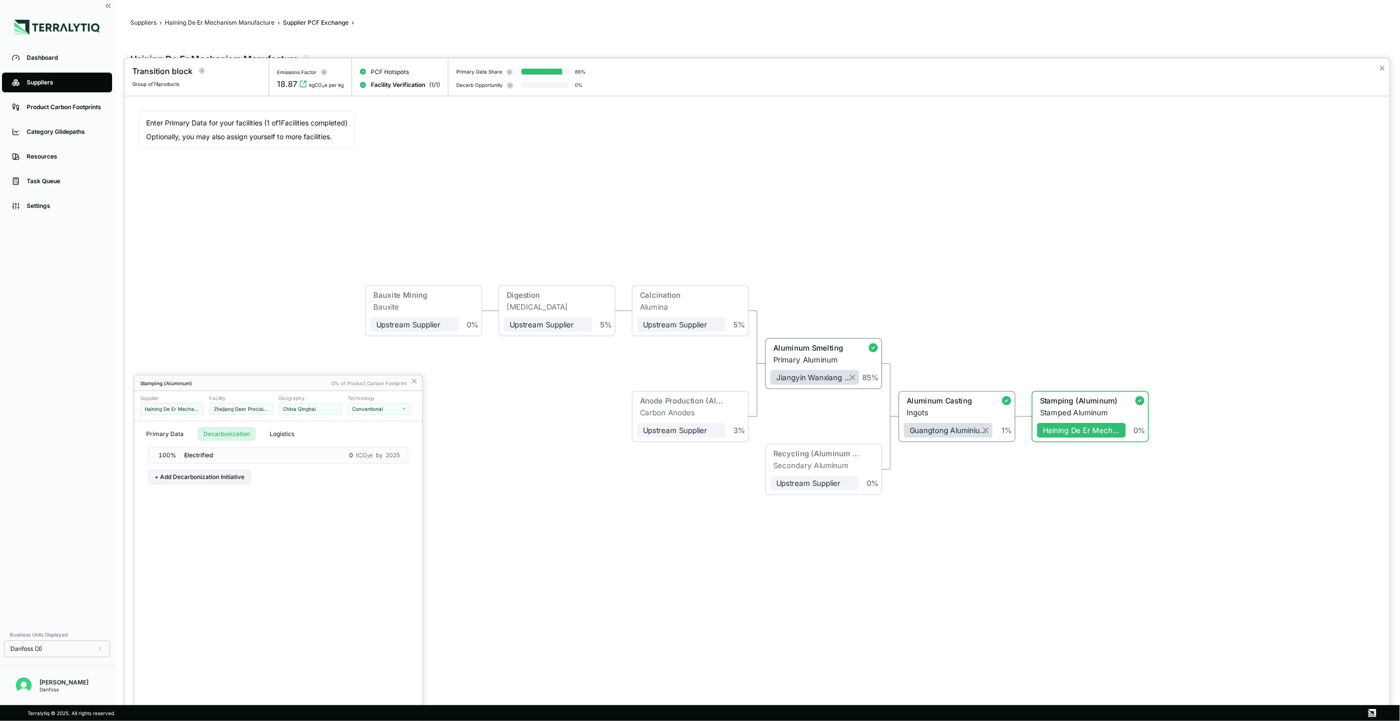
click at [822, 353] on div at bounding box center [756, 389] width 1265 height 663
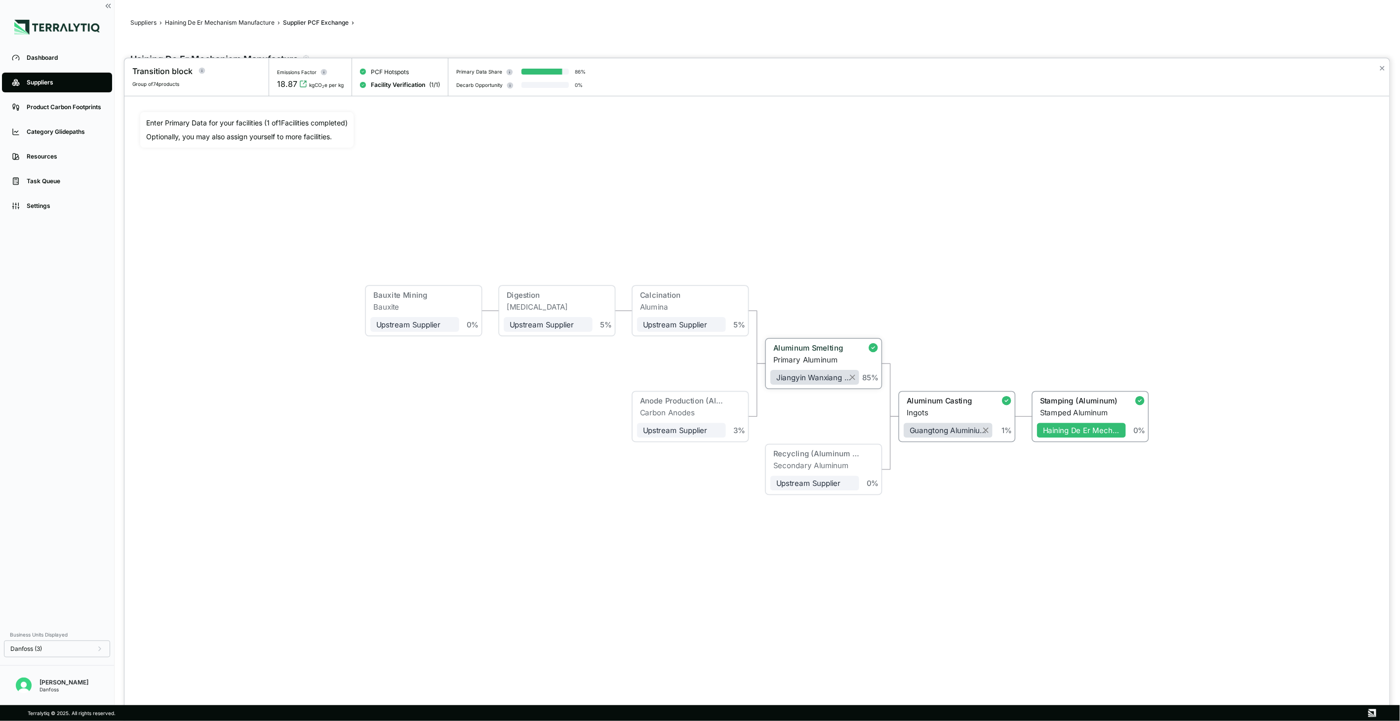
click at [820, 356] on div "Primary Aluminum" at bounding box center [816, 360] width 86 height 9
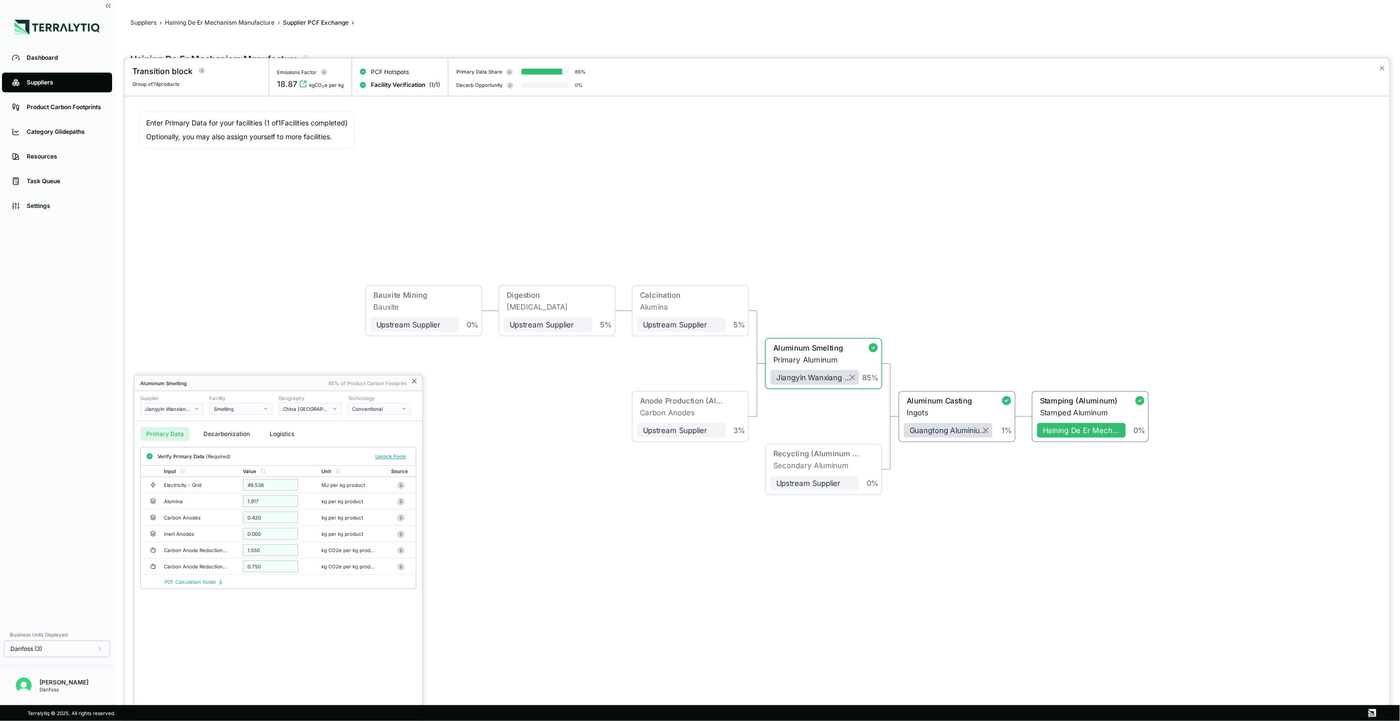
click at [415, 379] on icon at bounding box center [414, 381] width 8 height 8
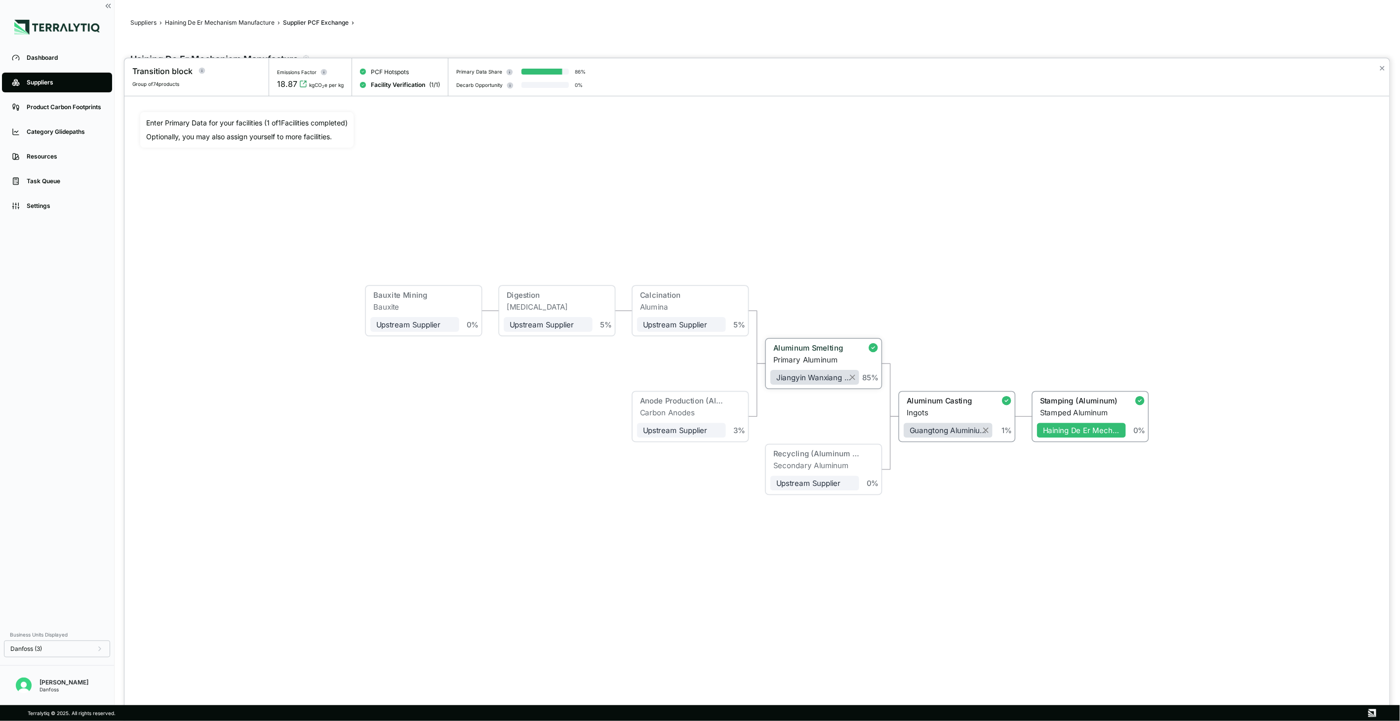
click at [786, 357] on div "Primary Aluminum" at bounding box center [816, 360] width 86 height 9
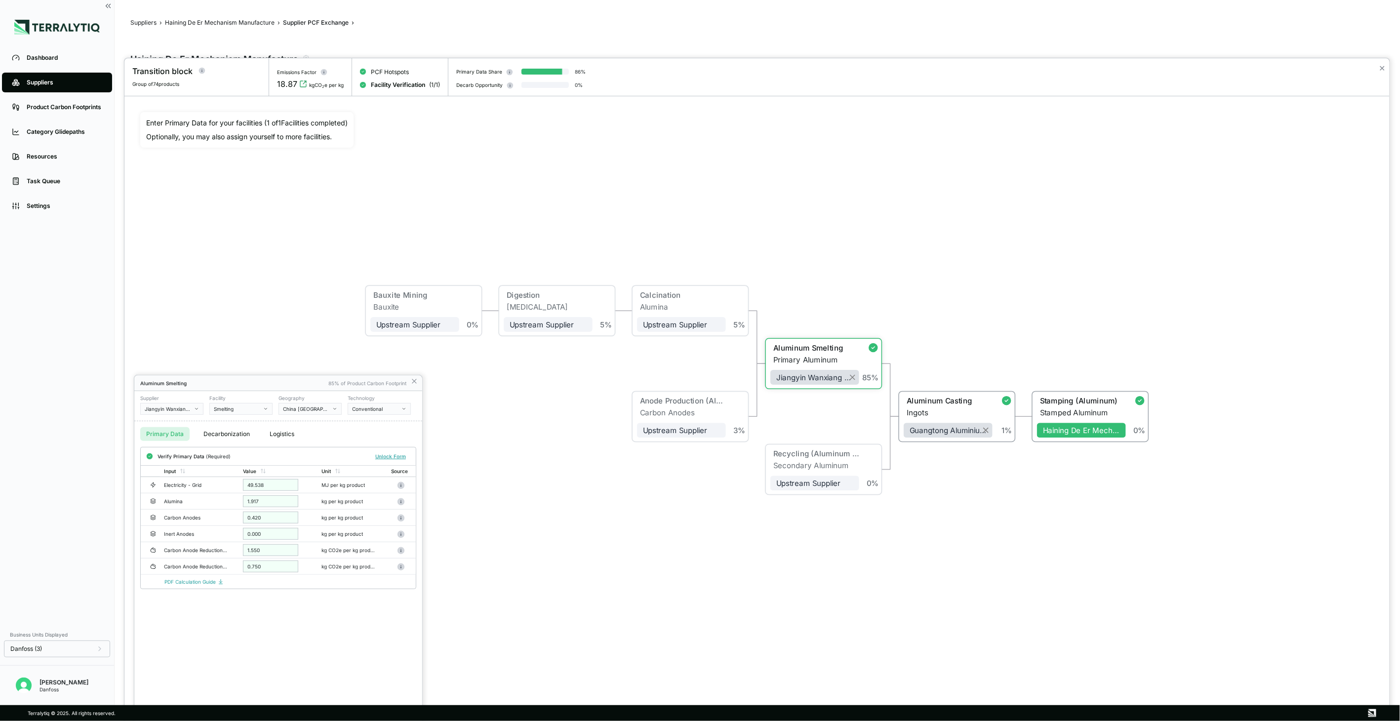
click at [360, 411] on div "Conventional" at bounding box center [375, 409] width 47 height 6
click at [412, 381] on icon at bounding box center [414, 381] width 8 height 8
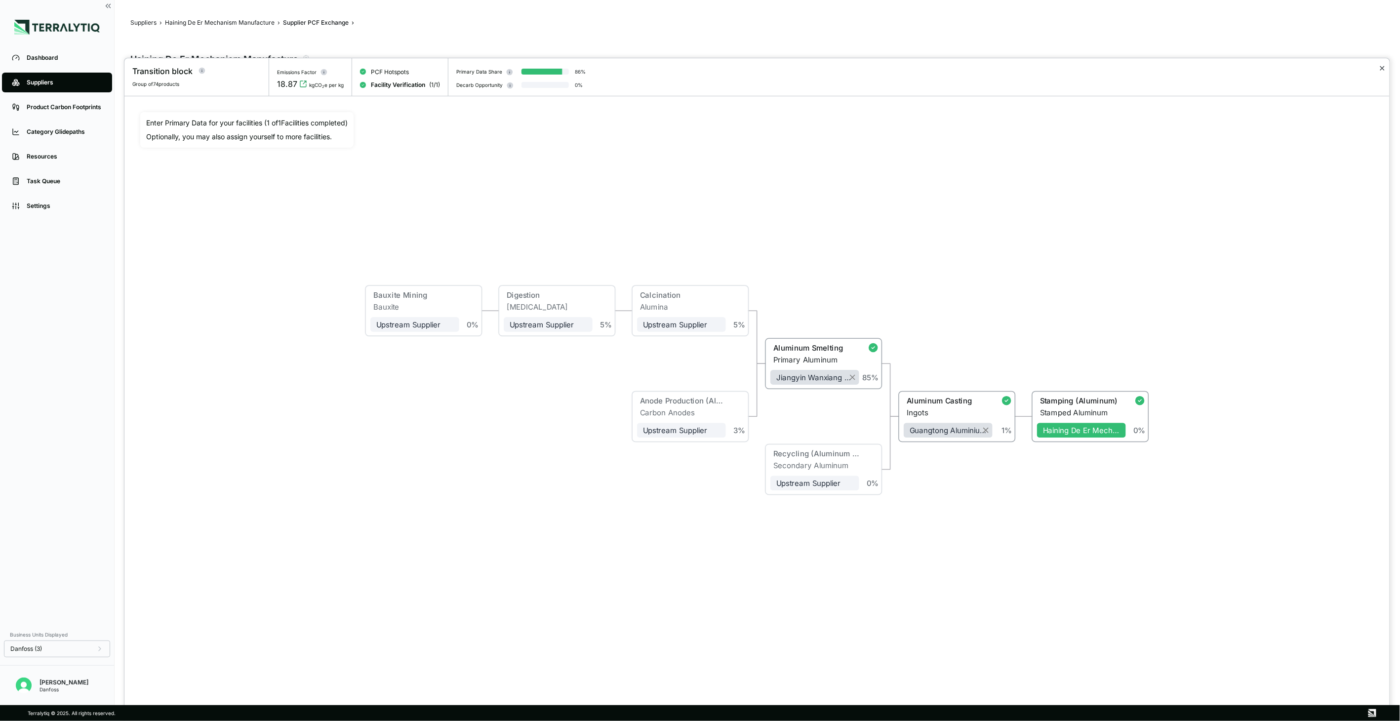
click at [1383, 65] on button "✕" at bounding box center [1382, 68] width 6 height 12
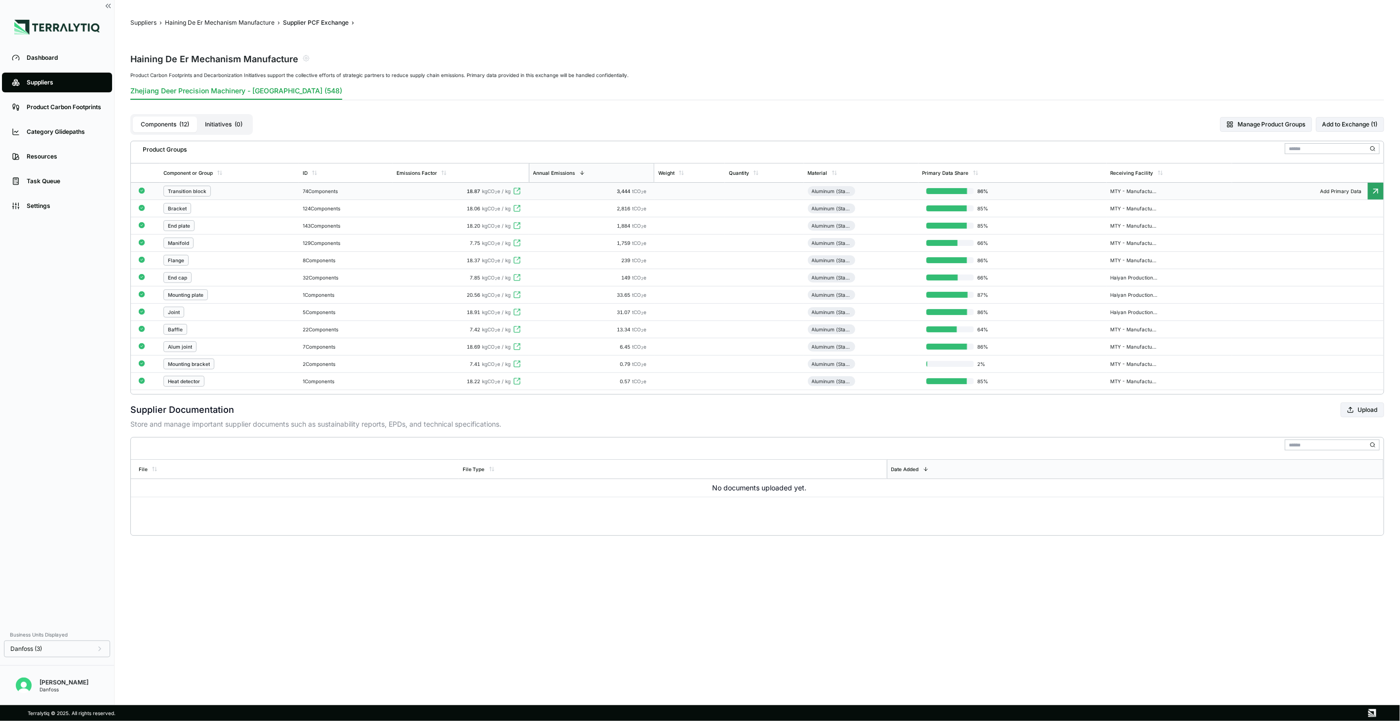
click at [237, 192] on div "Transition block" at bounding box center [228, 191] width 131 height 11
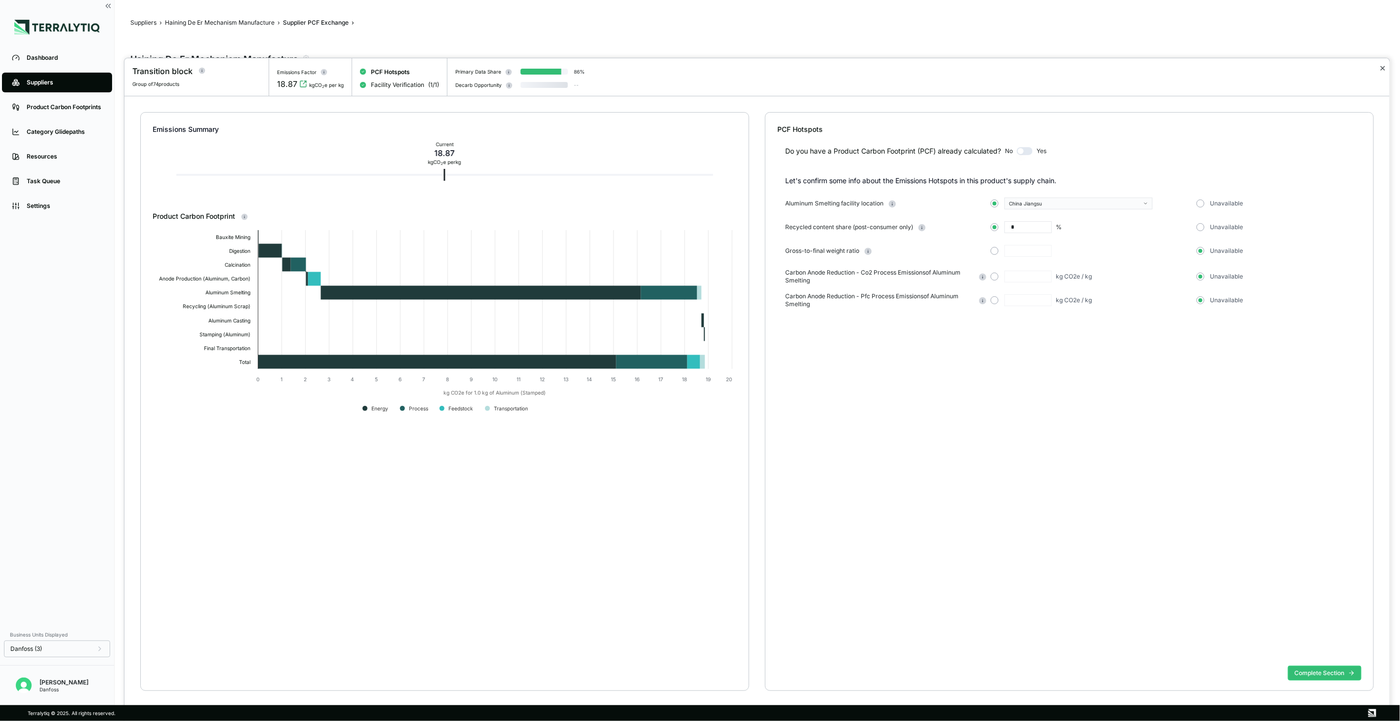
click at [1379, 70] on button "✕" at bounding box center [1382, 68] width 6 height 12
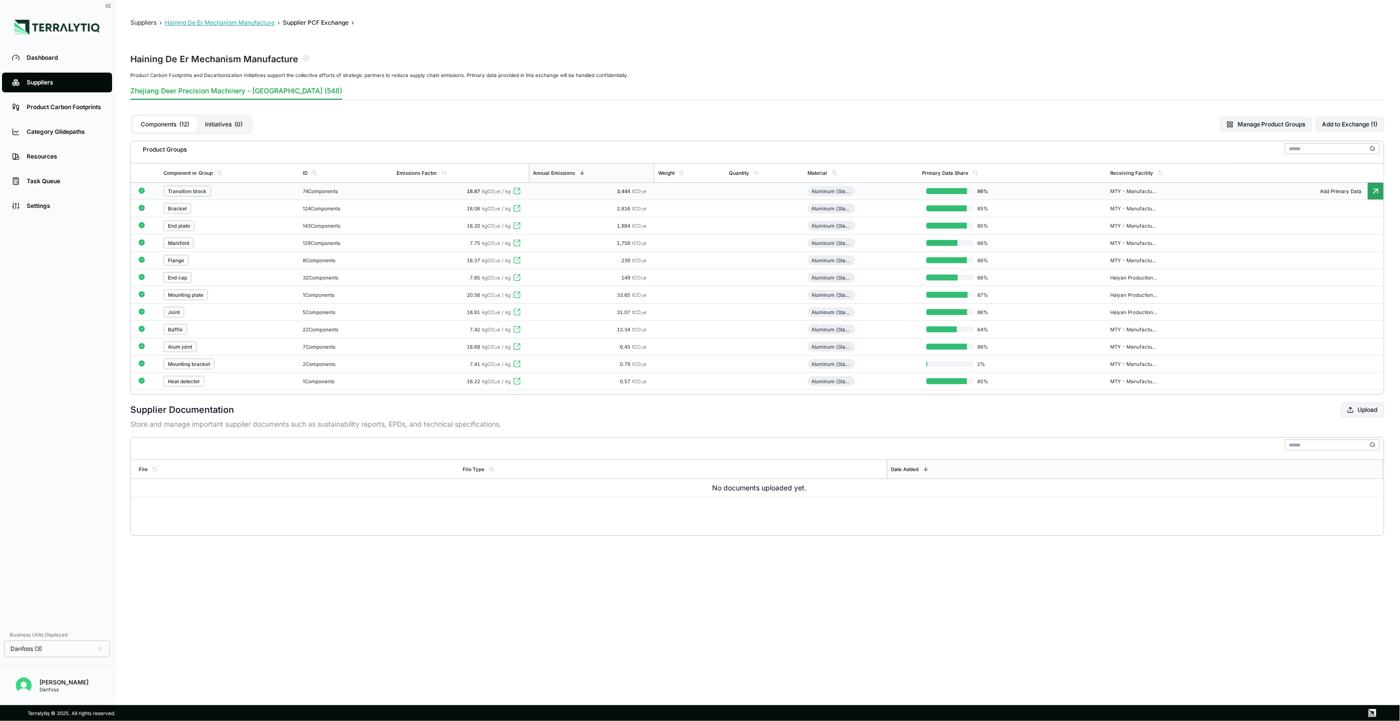
click at [225, 25] on button "Haining De Er Mechanism Manufacture" at bounding box center [220, 23] width 110 height 8
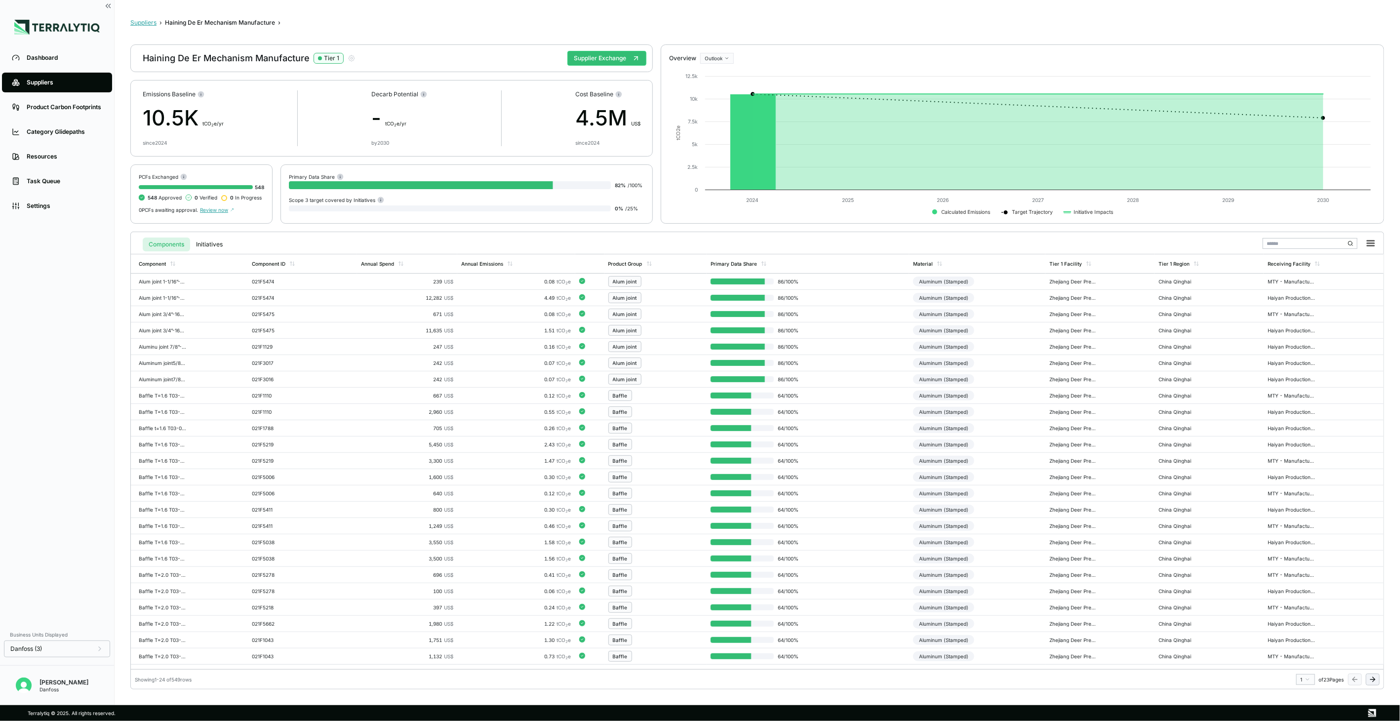
click at [153, 23] on button "Suppliers" at bounding box center [143, 23] width 26 height 8
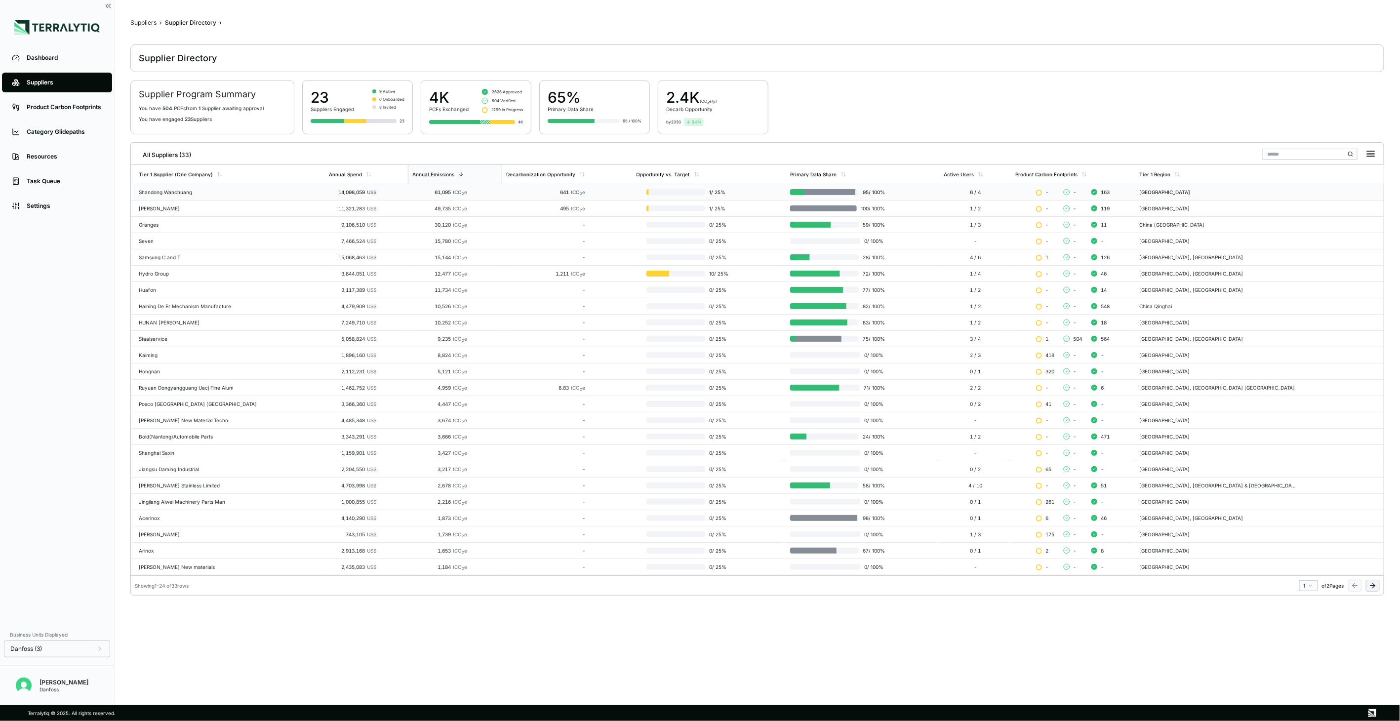
click at [214, 193] on div "Shandong Wanchuang" at bounding box center [230, 192] width 182 height 6
